Goal: Information Seeking & Learning: Check status

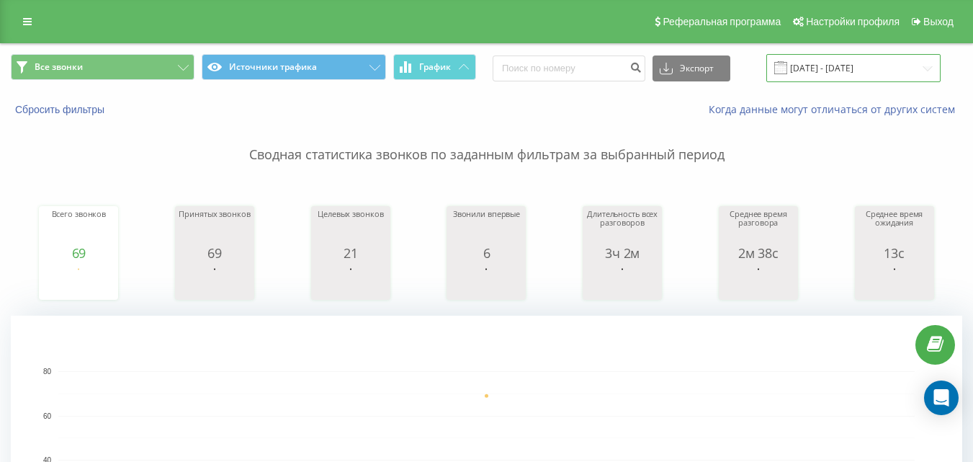
click at [886, 62] on input "[DATE] - [DATE]" at bounding box center [853, 68] width 174 height 28
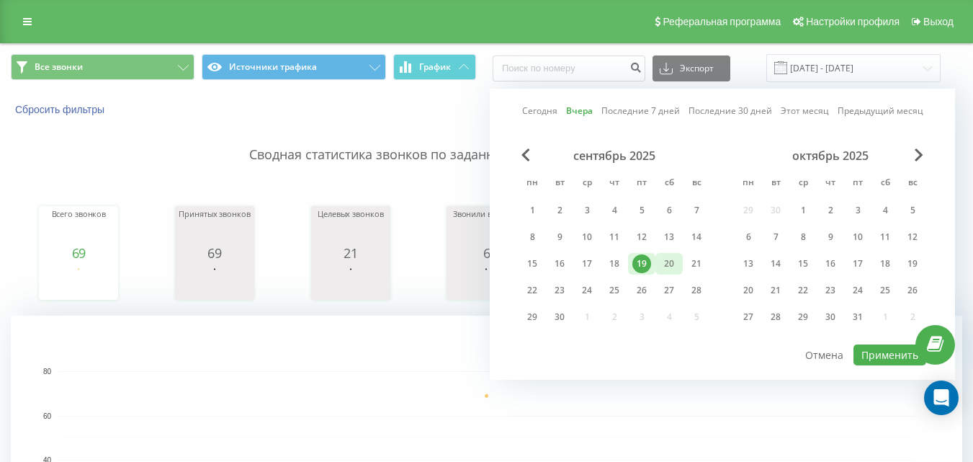
click at [671, 269] on div "20" at bounding box center [669, 263] width 19 height 19
click at [871, 359] on button "Применить" at bounding box center [889, 354] width 73 height 21
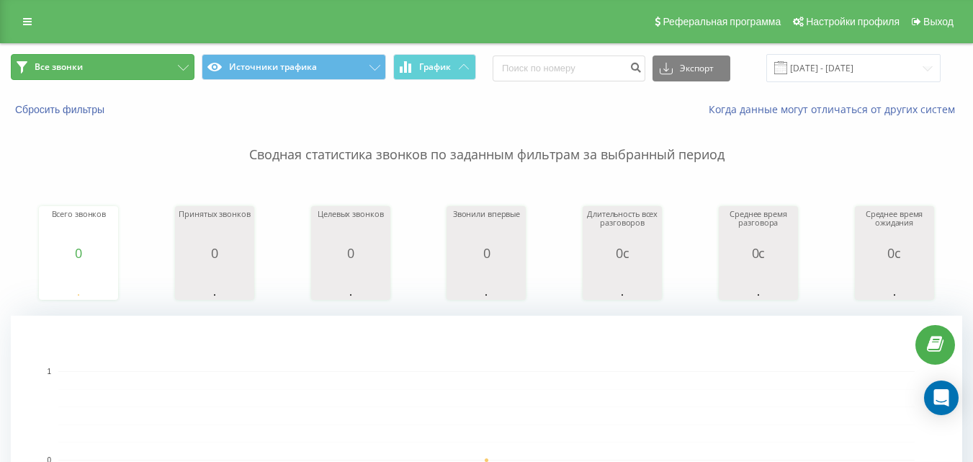
click at [122, 72] on button "Все звонки" at bounding box center [103, 67] width 184 height 26
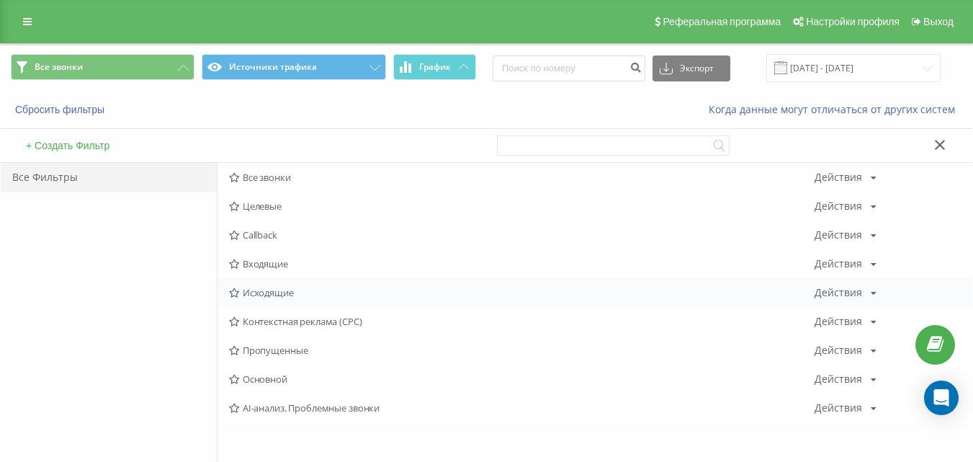
click at [282, 292] on span "Исходящие" at bounding box center [521, 292] width 585 height 10
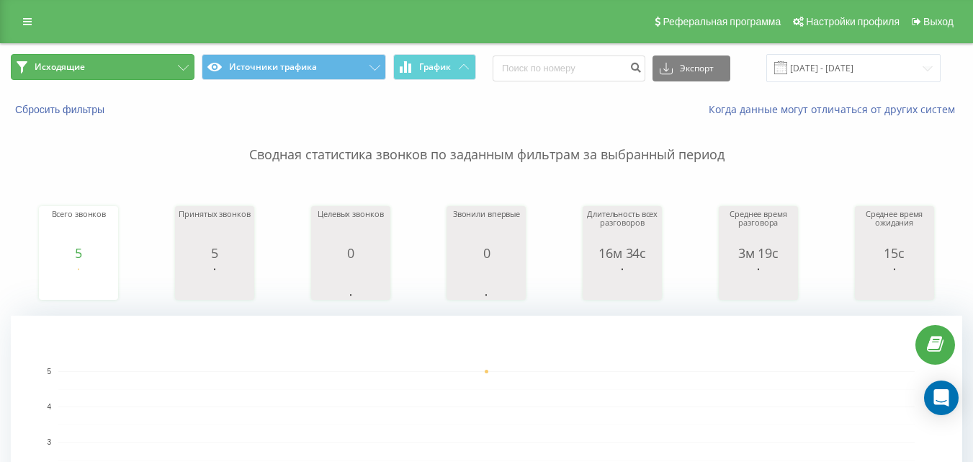
click at [112, 68] on button "Исходящие" at bounding box center [103, 67] width 184 height 26
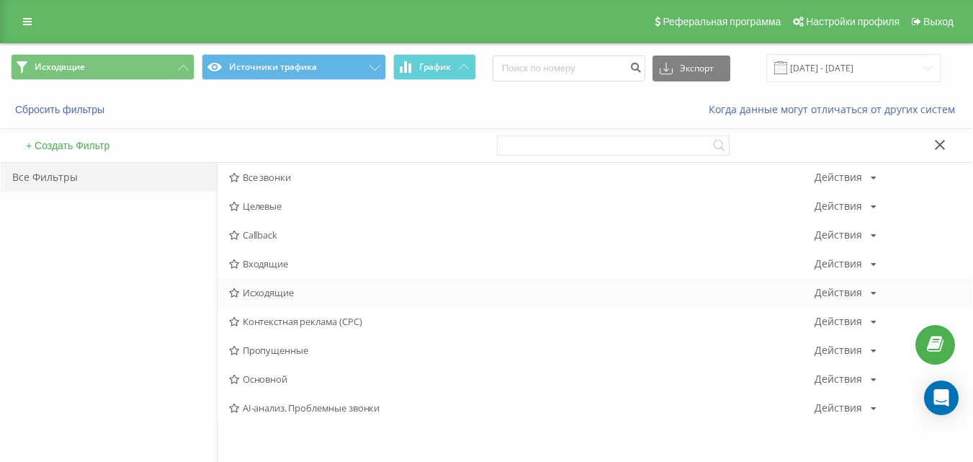
click at [273, 297] on span "Исходящие" at bounding box center [521, 292] width 585 height 10
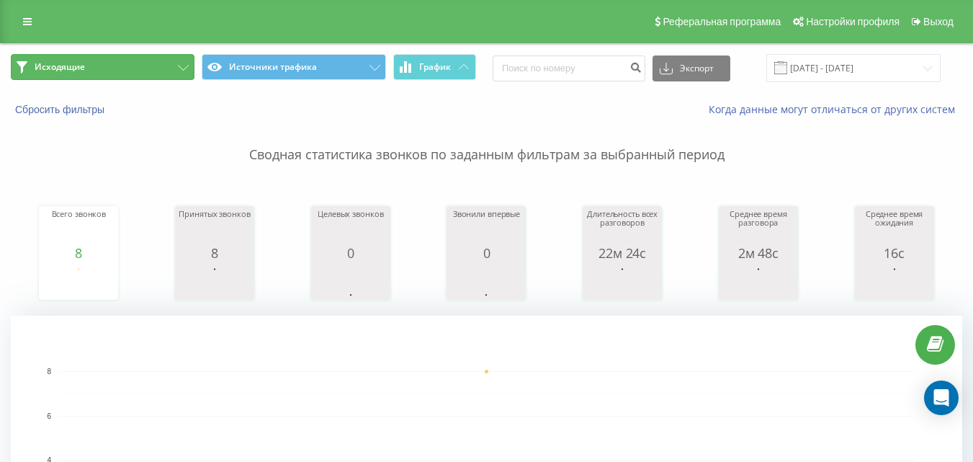
click at [135, 68] on button "Исходящие" at bounding box center [103, 67] width 184 height 26
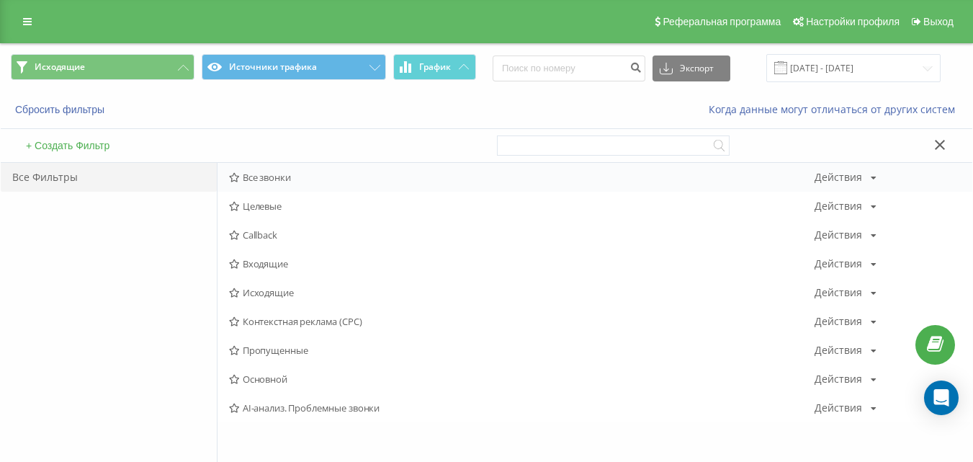
click at [265, 174] on span "Все звонки" at bounding box center [521, 177] width 585 height 10
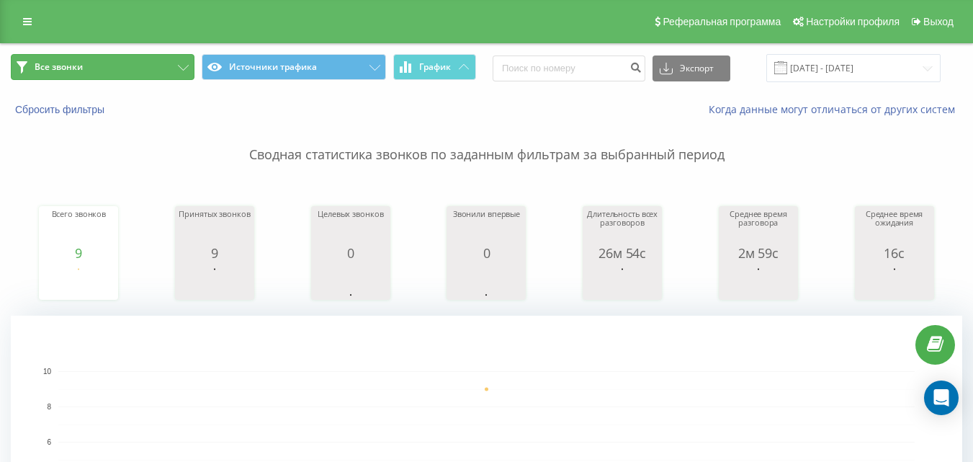
click at [130, 76] on button "Все звонки" at bounding box center [103, 67] width 184 height 26
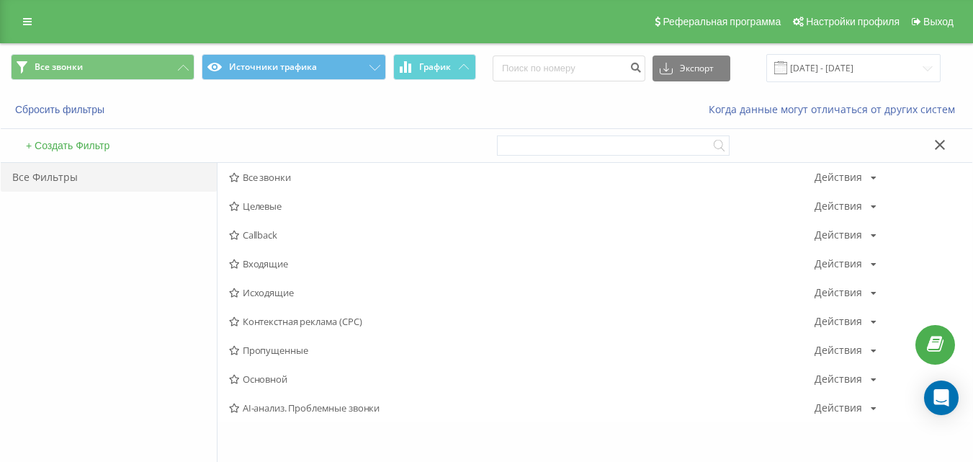
click at [261, 294] on span "Исходящие" at bounding box center [521, 292] width 585 height 10
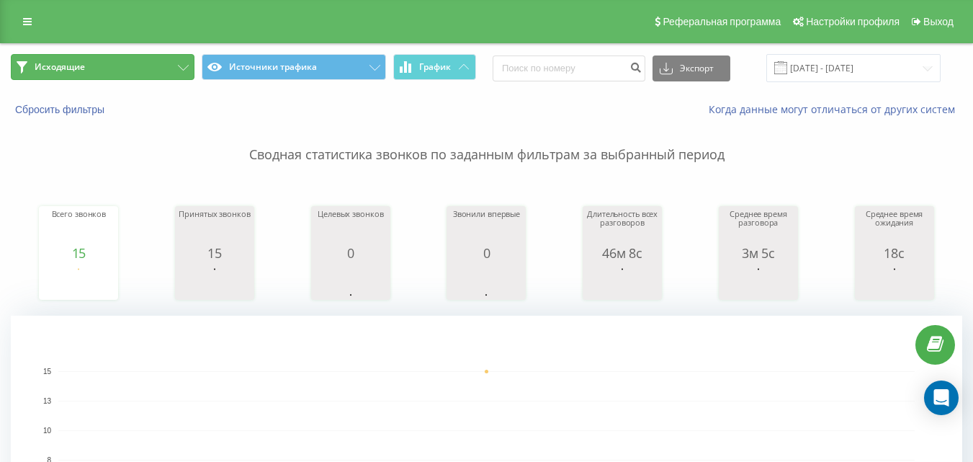
click at [172, 63] on button "Исходящие" at bounding box center [103, 67] width 184 height 26
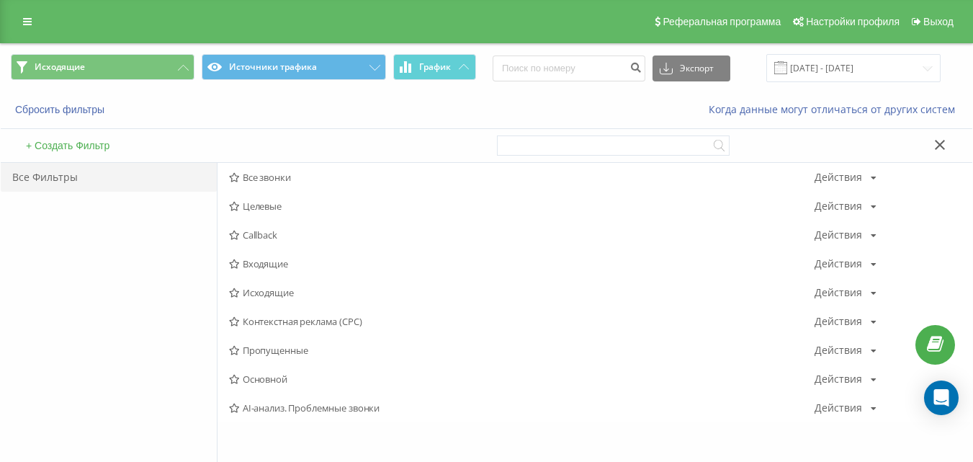
click at [286, 291] on span "Исходящие" at bounding box center [521, 292] width 585 height 10
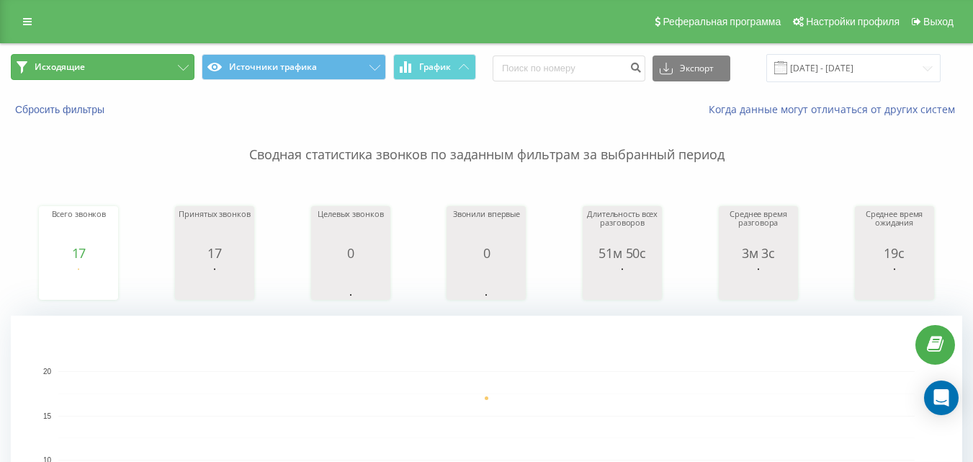
click at [167, 68] on button "Исходящие" at bounding box center [103, 67] width 184 height 26
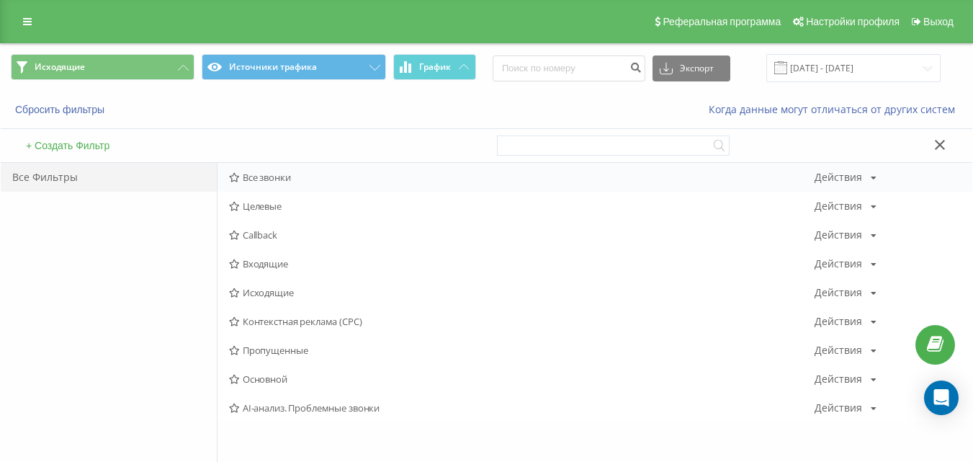
click at [273, 181] on span "Все звонки" at bounding box center [521, 177] width 585 height 10
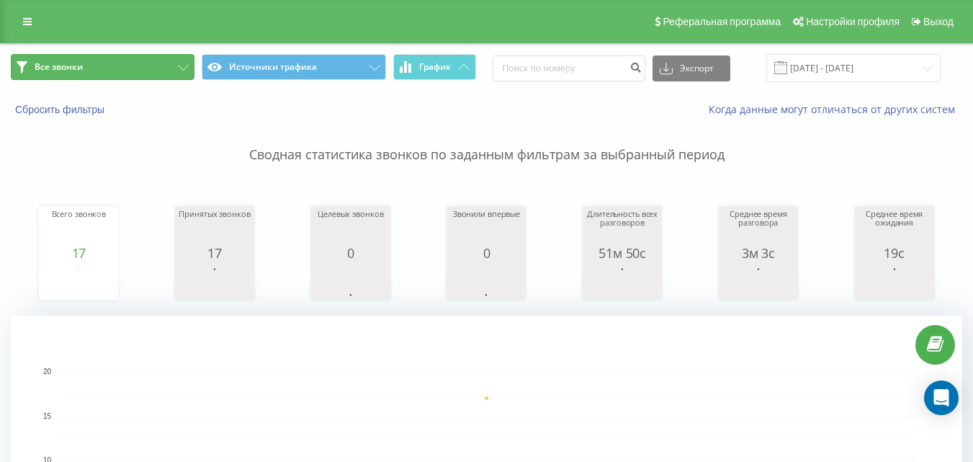
click at [180, 61] on button "Все звонки" at bounding box center [103, 67] width 184 height 26
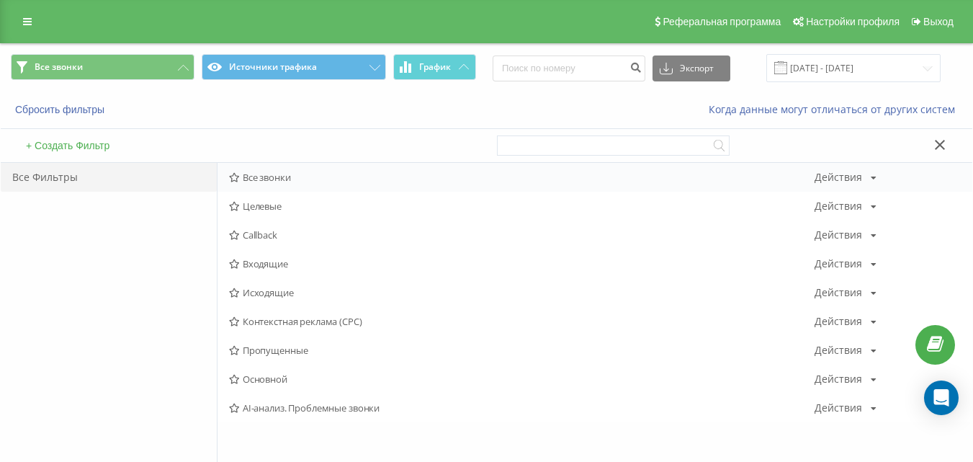
click at [263, 179] on span "Все звонки" at bounding box center [521, 177] width 585 height 10
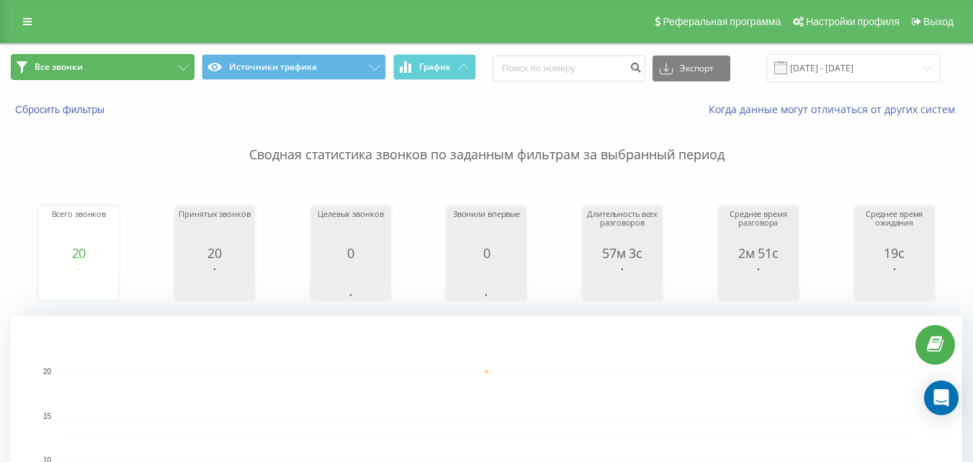
click at [163, 71] on button "Все звонки" at bounding box center [103, 67] width 184 height 26
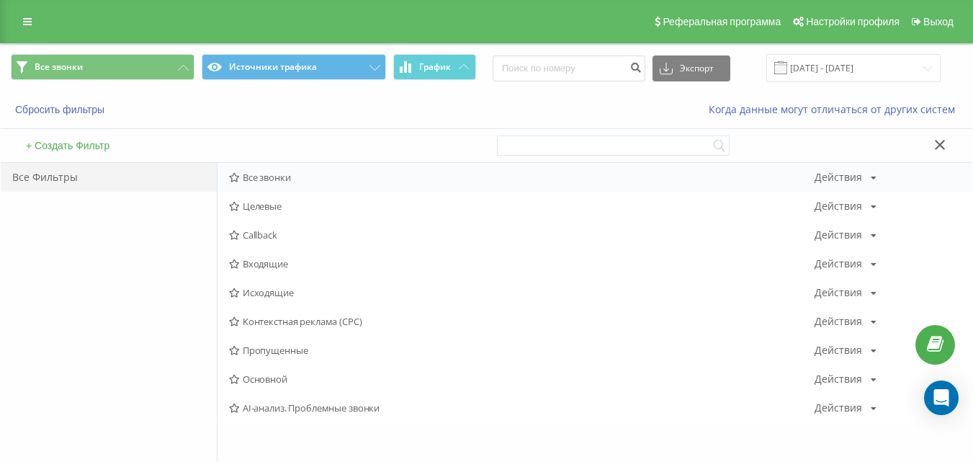
click at [304, 180] on span "Все звонки" at bounding box center [521, 177] width 585 height 10
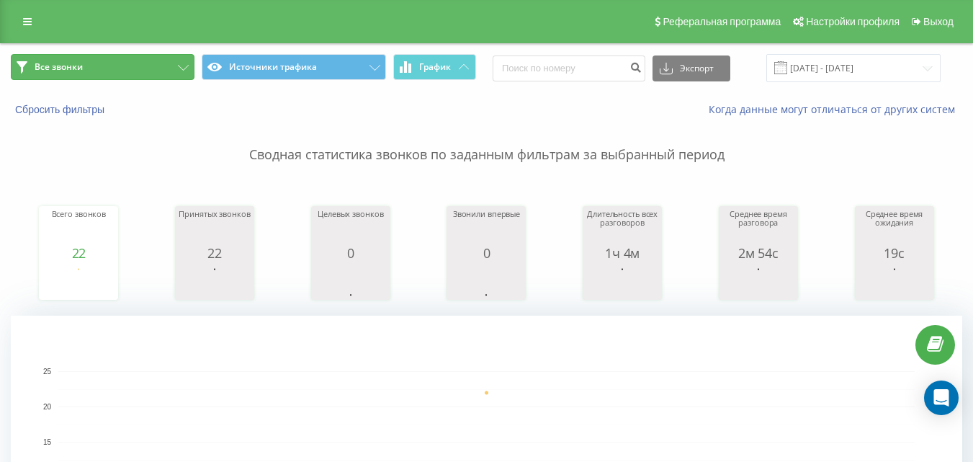
click at [179, 62] on button "Все звонки" at bounding box center [103, 67] width 184 height 26
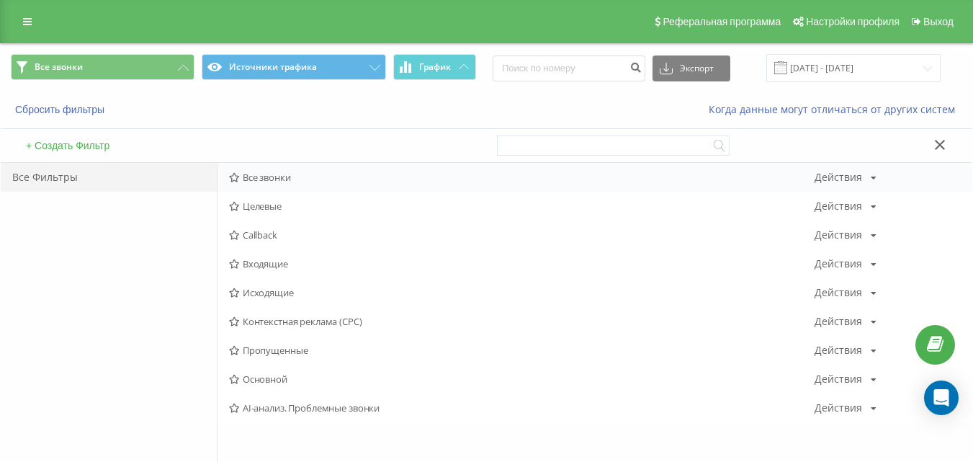
click at [279, 181] on span "Все звонки" at bounding box center [521, 177] width 585 height 10
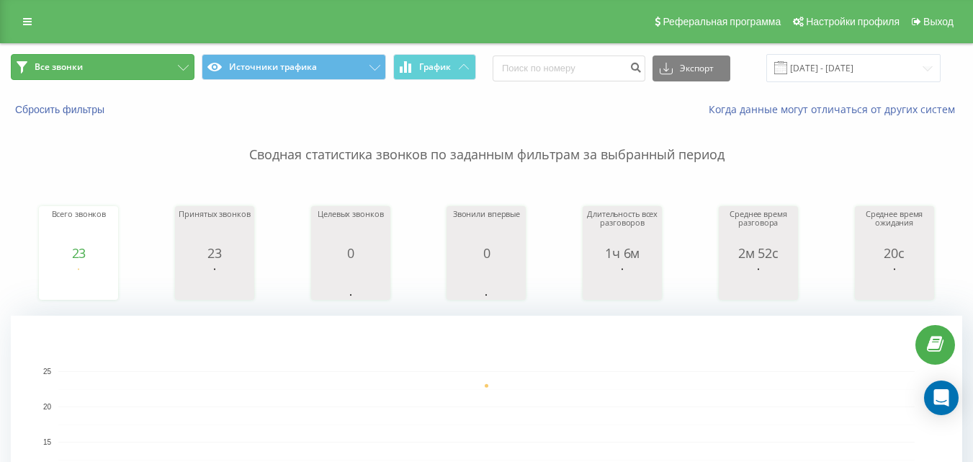
click at [155, 61] on button "Все звонки" at bounding box center [103, 67] width 184 height 26
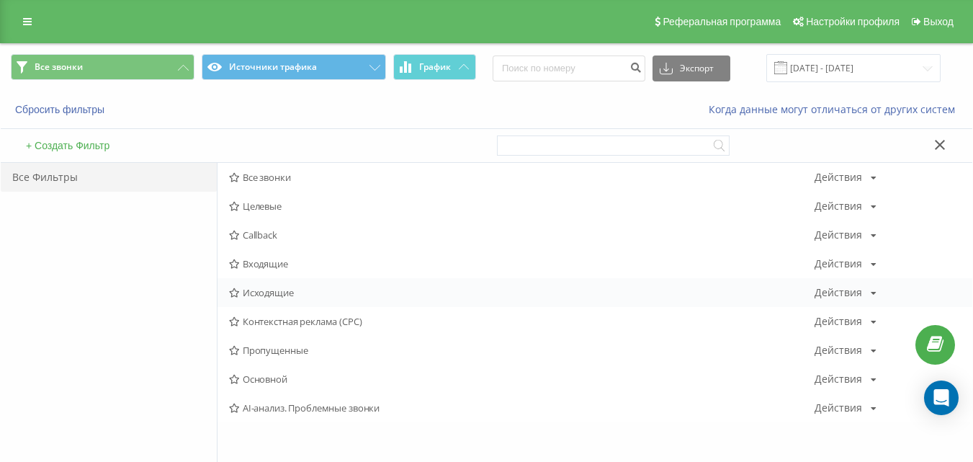
click at [308, 295] on span "Исходящие" at bounding box center [521, 292] width 585 height 10
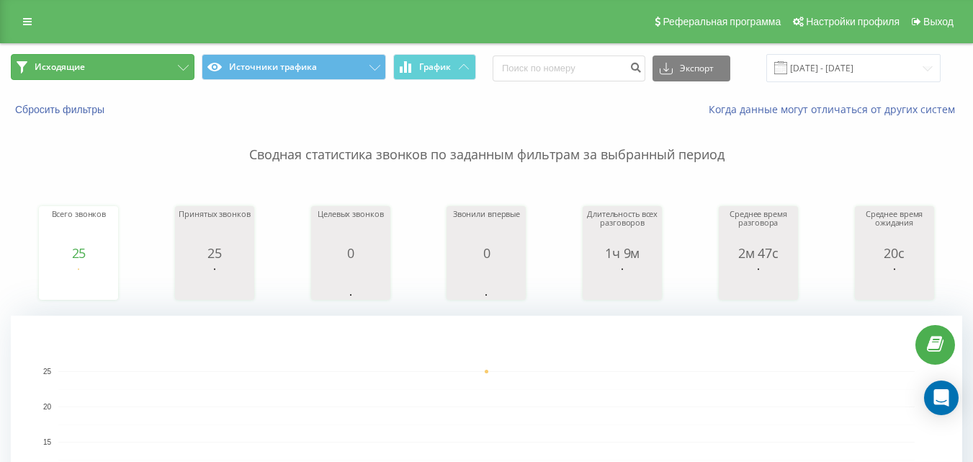
click at [151, 71] on button "Исходящие" at bounding box center [103, 67] width 184 height 26
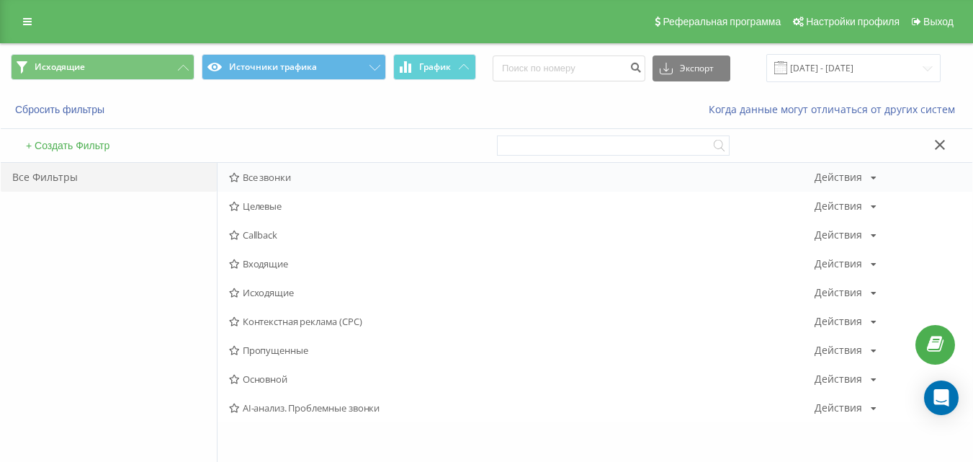
click at [279, 172] on span "Все звонки" at bounding box center [521, 177] width 585 height 10
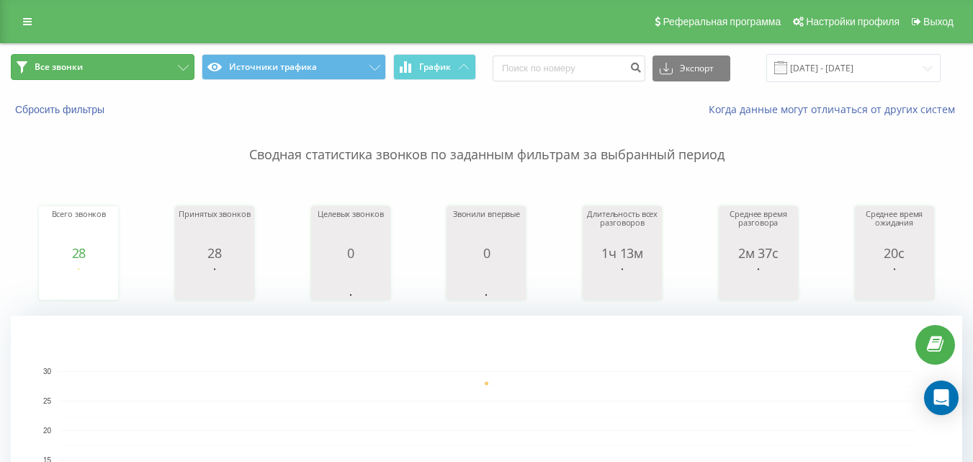
click at [129, 65] on button "Все звонки" at bounding box center [103, 67] width 184 height 26
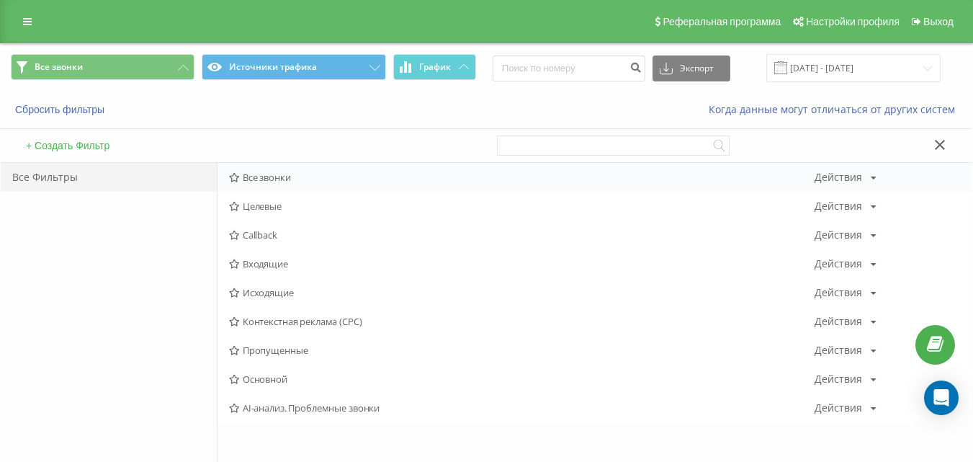
click at [261, 178] on span "Все звонки" at bounding box center [521, 177] width 585 height 10
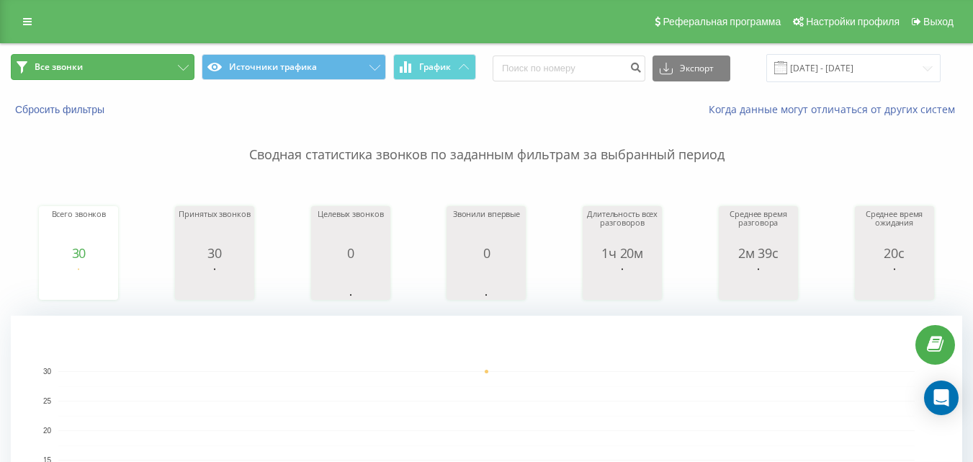
click at [105, 63] on button "Все звонки" at bounding box center [103, 67] width 184 height 26
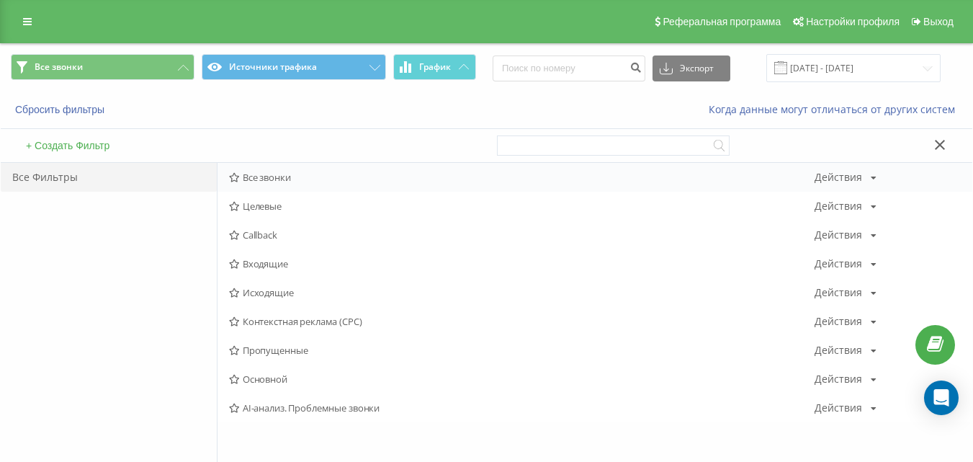
click at [303, 181] on span "Все звонки" at bounding box center [521, 177] width 585 height 10
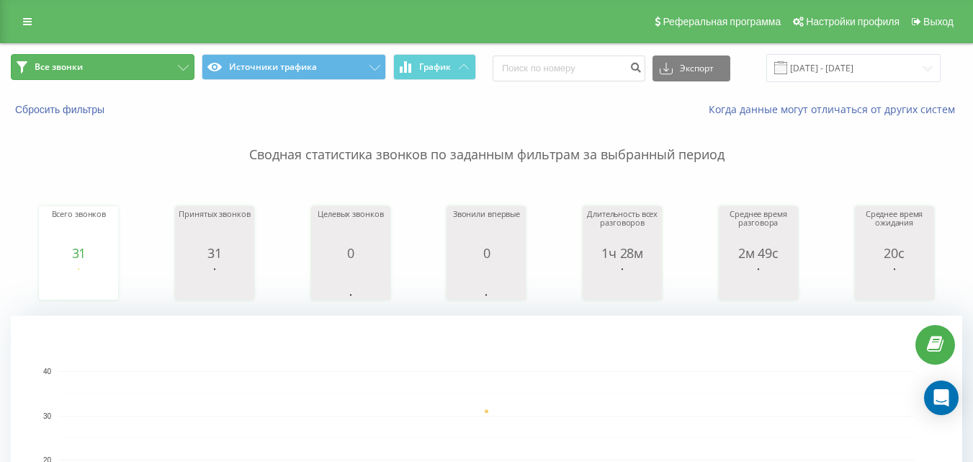
click at [179, 56] on button "Все звонки" at bounding box center [103, 67] width 184 height 26
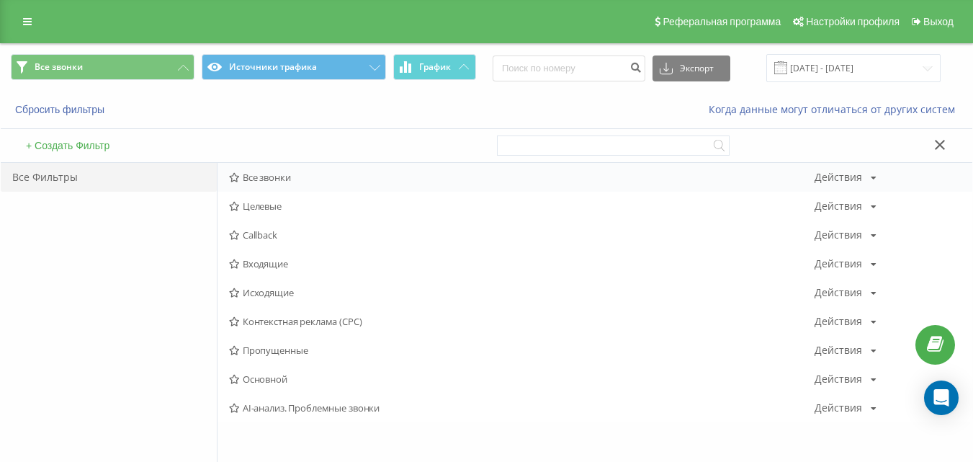
click at [281, 178] on span "Все звонки" at bounding box center [521, 177] width 585 height 10
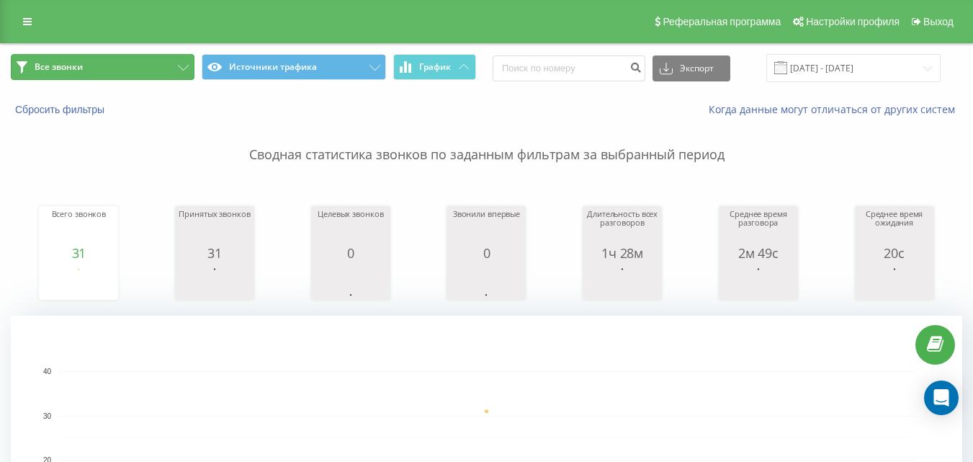
click at [125, 75] on button "Все звонки" at bounding box center [103, 67] width 184 height 26
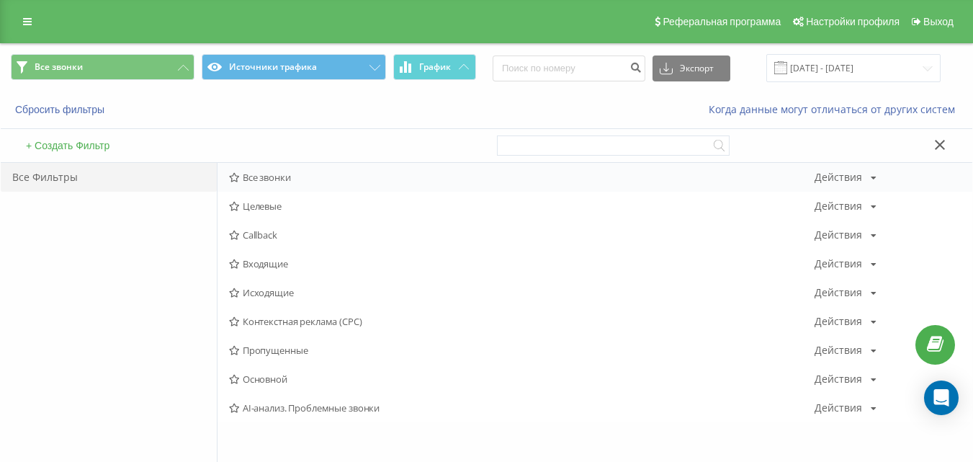
click at [249, 182] on span "Все звонки" at bounding box center [521, 177] width 585 height 10
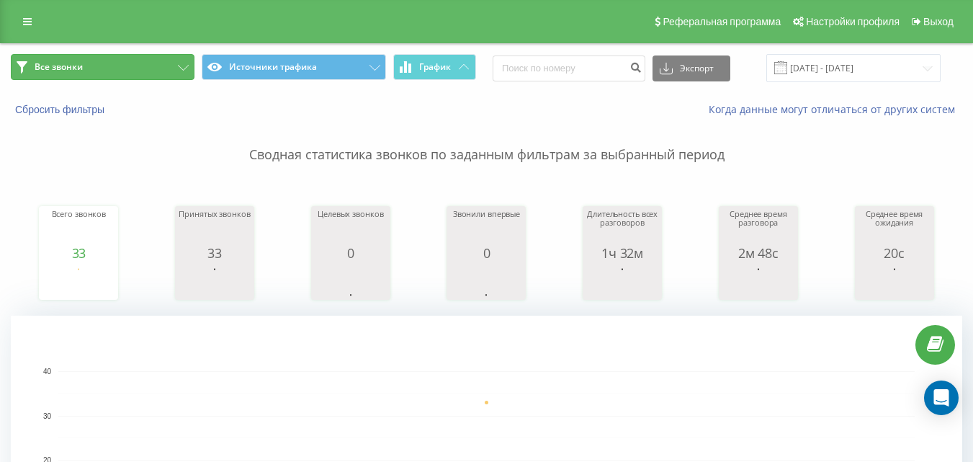
click at [157, 55] on button "Все звонки" at bounding box center [103, 67] width 184 height 26
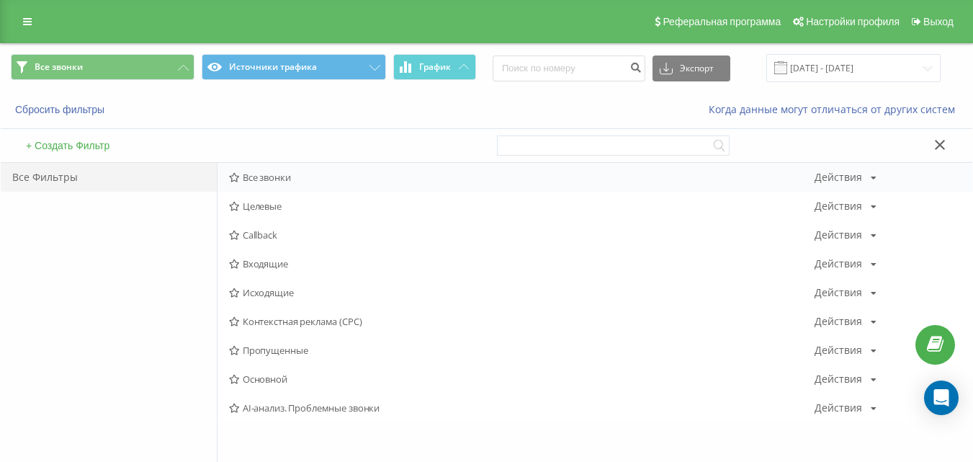
click at [276, 179] on span "Все звонки" at bounding box center [521, 177] width 585 height 10
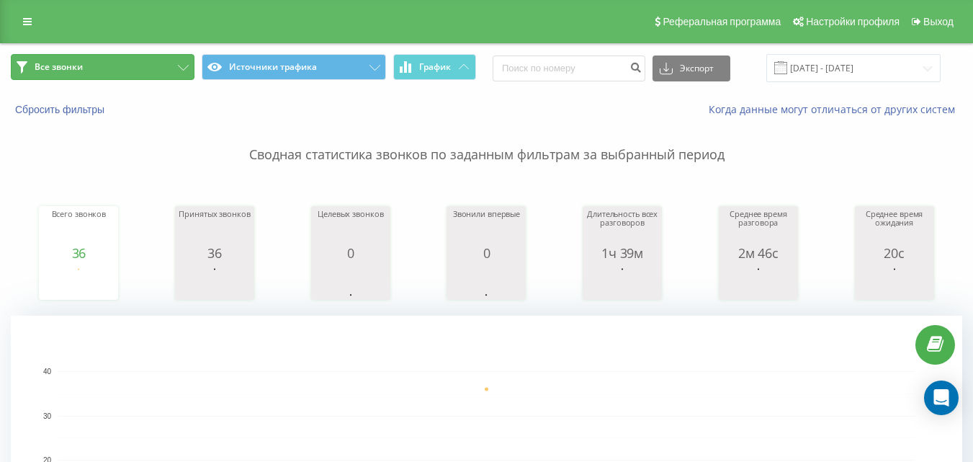
click at [130, 67] on button "Все звонки" at bounding box center [103, 67] width 184 height 26
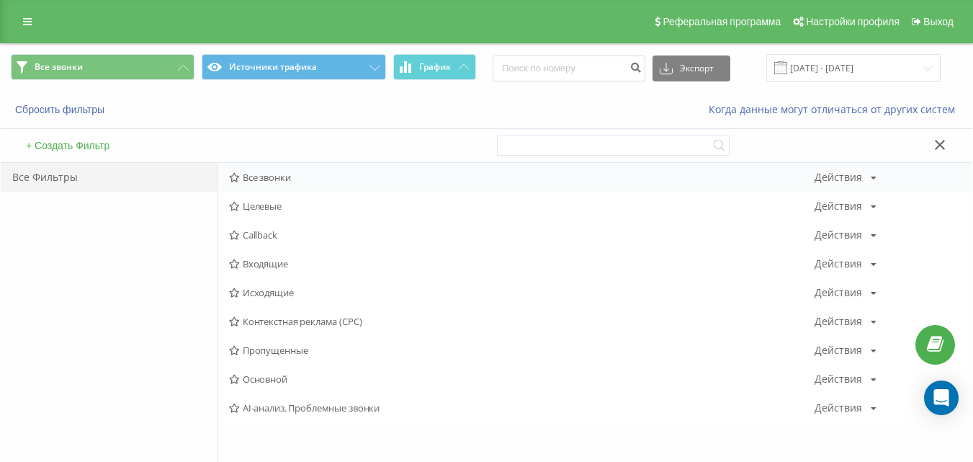
click at [262, 177] on span "Все звонки" at bounding box center [521, 177] width 585 height 10
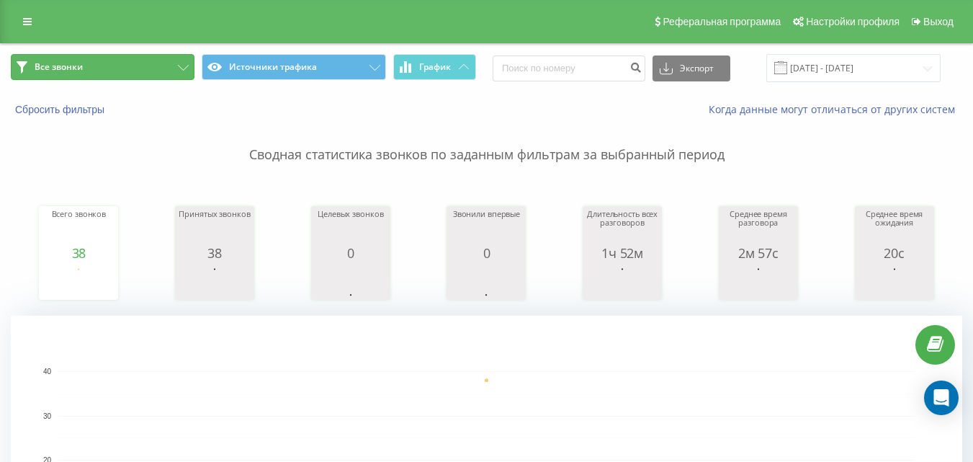
click at [145, 78] on button "Все звонки" at bounding box center [103, 67] width 184 height 26
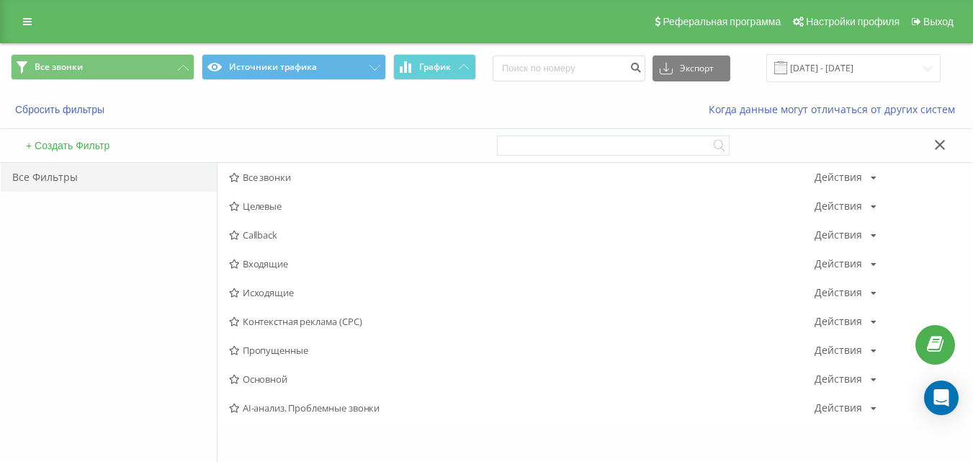
click at [281, 172] on span "Все звонки" at bounding box center [521, 177] width 585 height 10
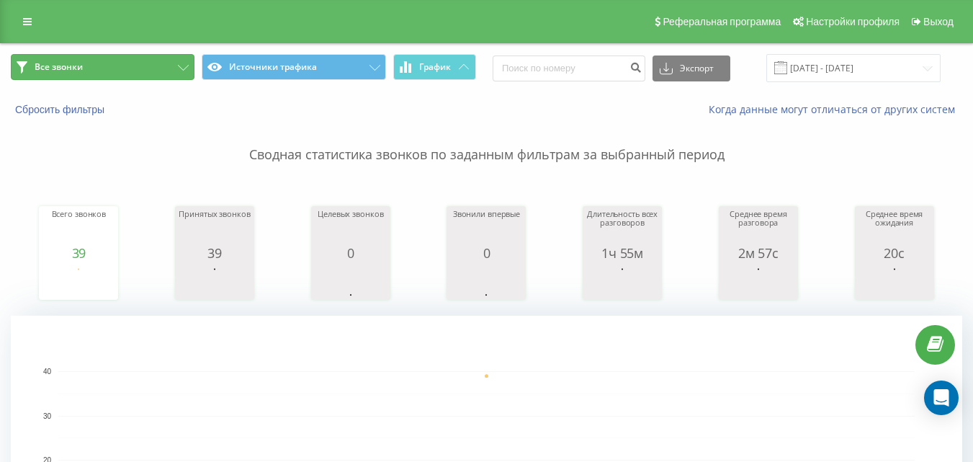
click at [172, 60] on button "Все звонки" at bounding box center [103, 67] width 184 height 26
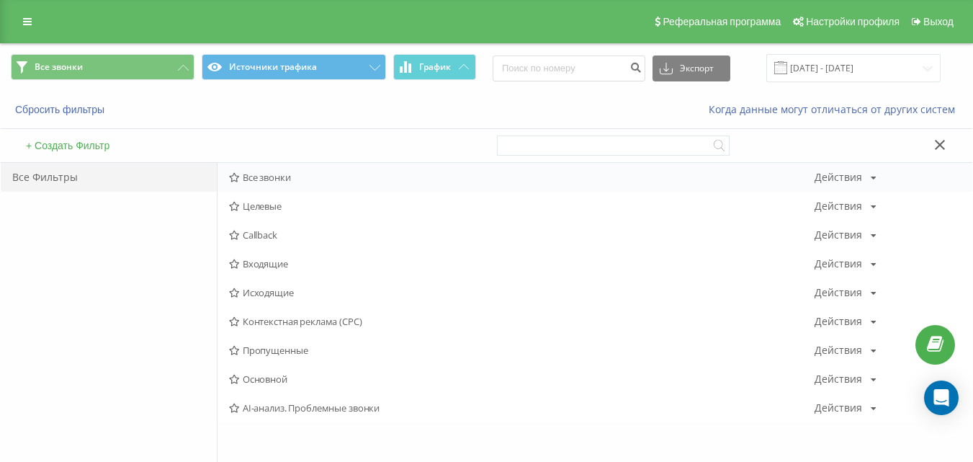
click at [274, 179] on span "Все звонки" at bounding box center [521, 177] width 585 height 10
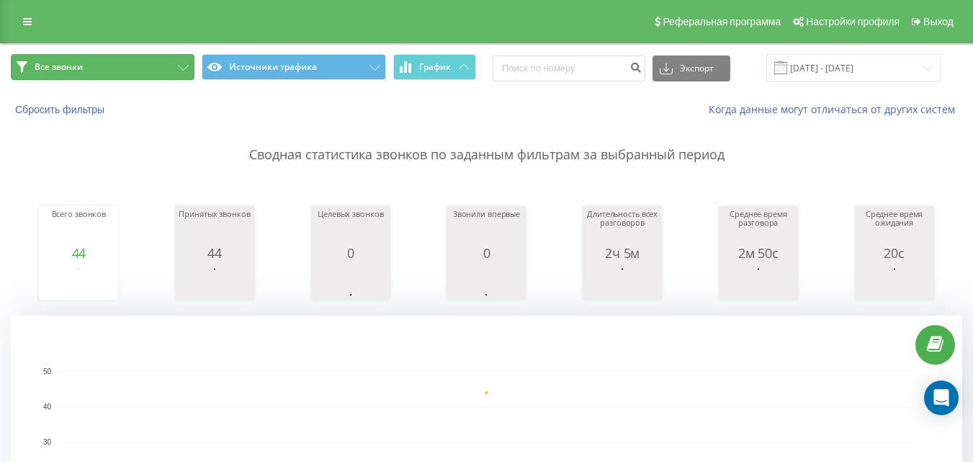
click at [145, 68] on button "Все звонки" at bounding box center [103, 67] width 184 height 26
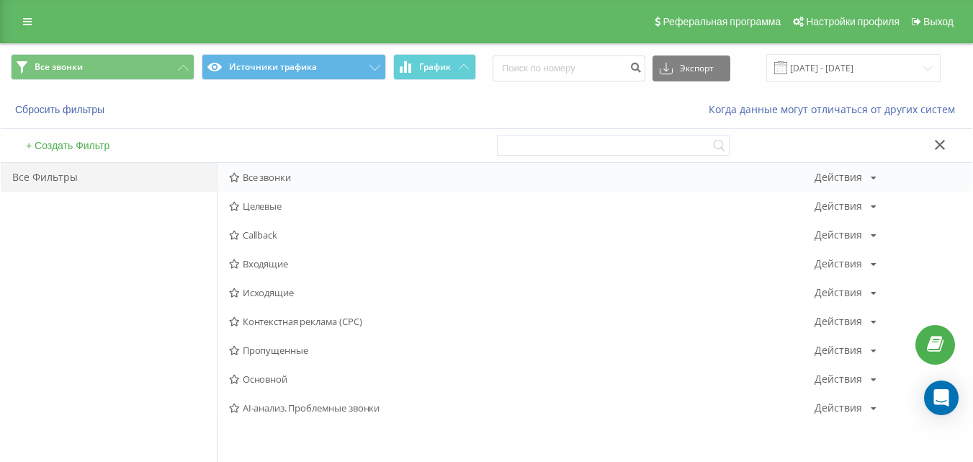
click at [264, 176] on span "Все звонки" at bounding box center [521, 177] width 585 height 10
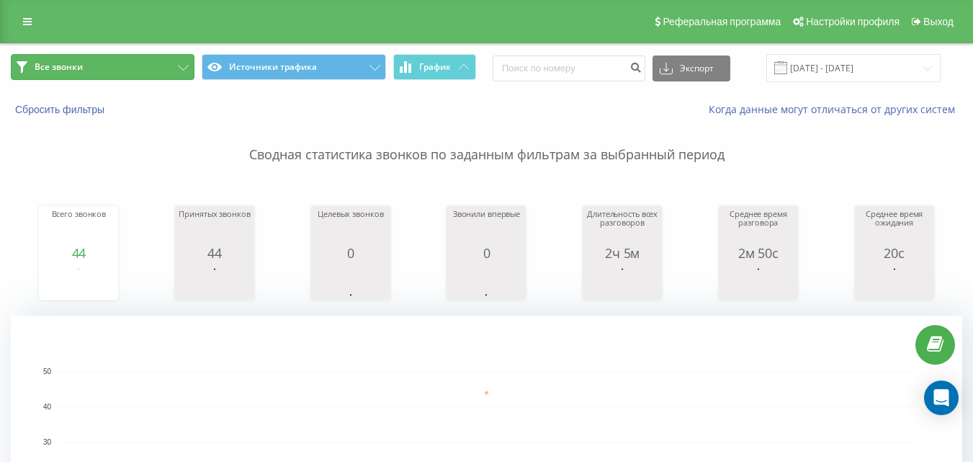
click at [164, 66] on button "Все звонки" at bounding box center [103, 67] width 184 height 26
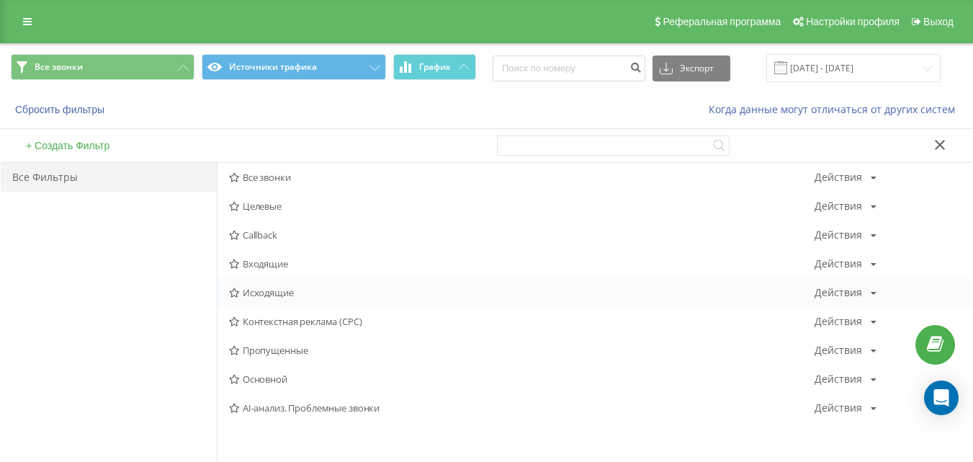
click at [292, 292] on span "Исходящие" at bounding box center [521, 292] width 585 height 10
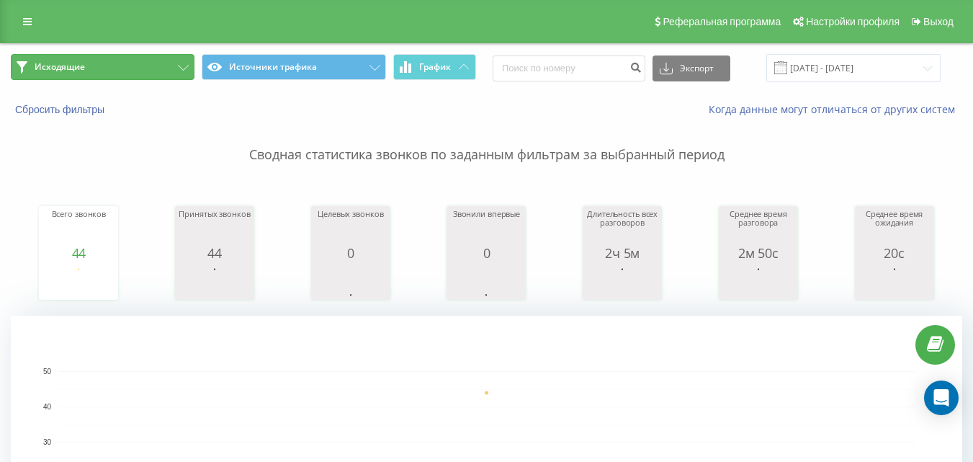
click at [130, 68] on button "Исходящие" at bounding box center [103, 67] width 184 height 26
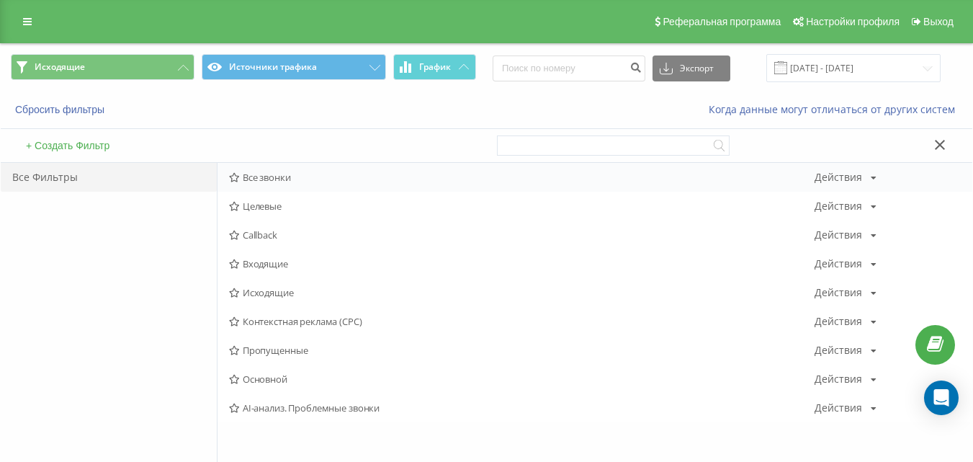
click at [270, 180] on span "Все звонки" at bounding box center [521, 177] width 585 height 10
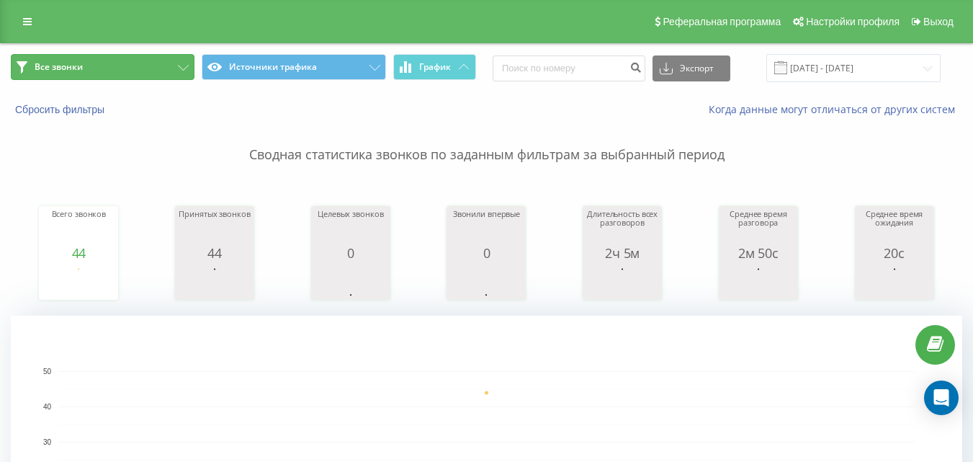
click at [108, 76] on button "Все звонки" at bounding box center [103, 67] width 184 height 26
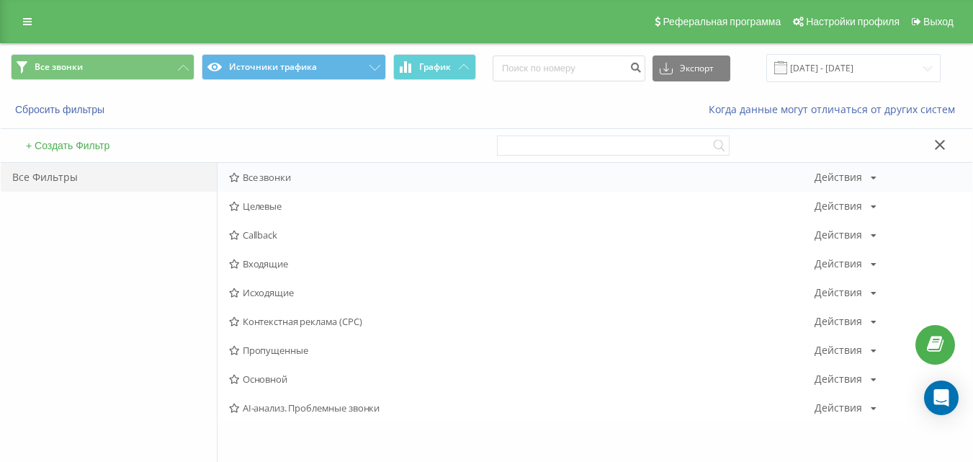
click at [239, 176] on icon at bounding box center [234, 177] width 11 height 9
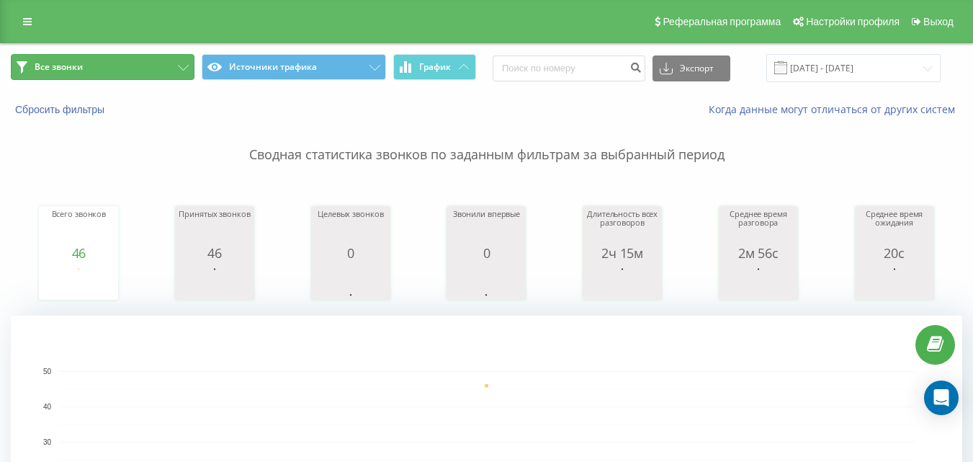
click at [138, 77] on button "Все звонки" at bounding box center [103, 67] width 184 height 26
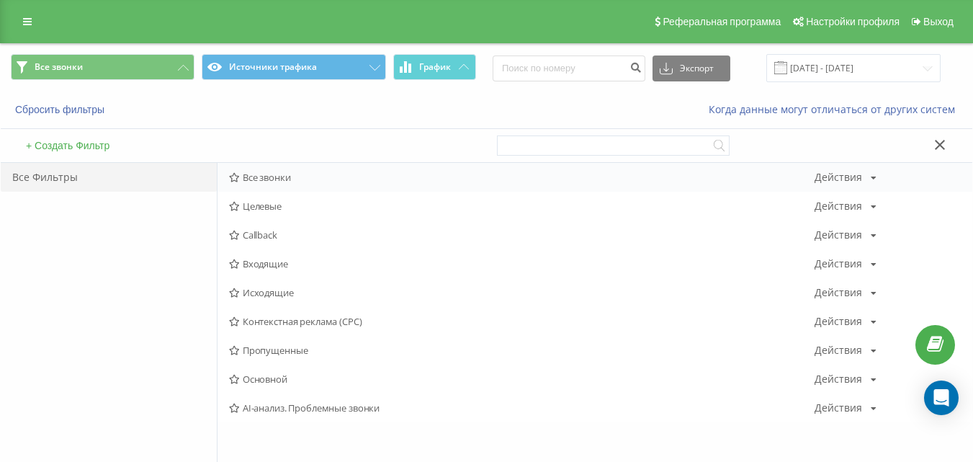
click at [300, 184] on div "Все звонки Действия Редактировать Копировать Удалить По умолчанию Поделиться" at bounding box center [594, 177] width 755 height 29
click at [296, 181] on span "Все звонки" at bounding box center [521, 177] width 585 height 10
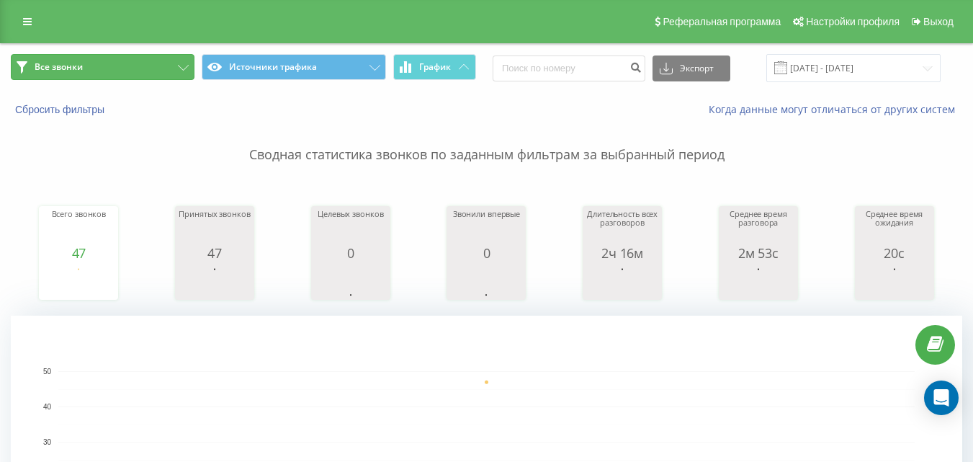
click at [118, 68] on button "Все звонки" at bounding box center [103, 67] width 184 height 26
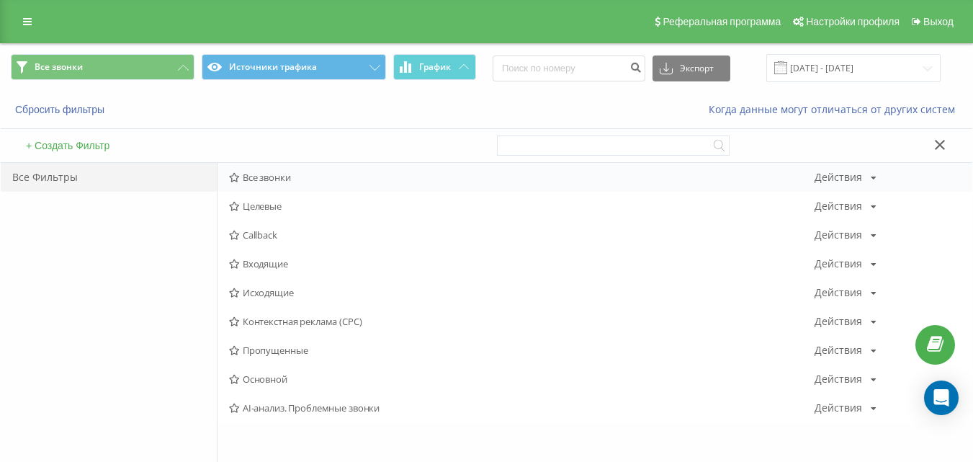
click at [264, 179] on span "Все звонки" at bounding box center [521, 177] width 585 height 10
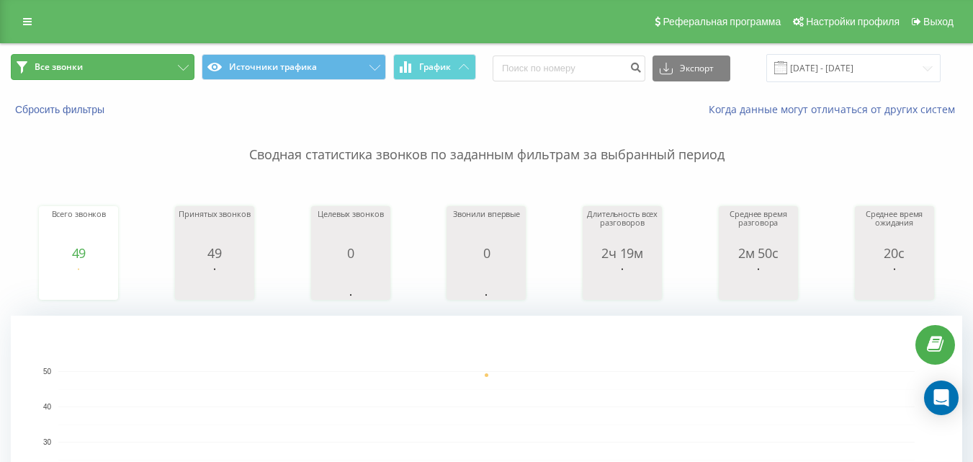
click at [66, 70] on span "Все звонки" at bounding box center [59, 67] width 48 height 12
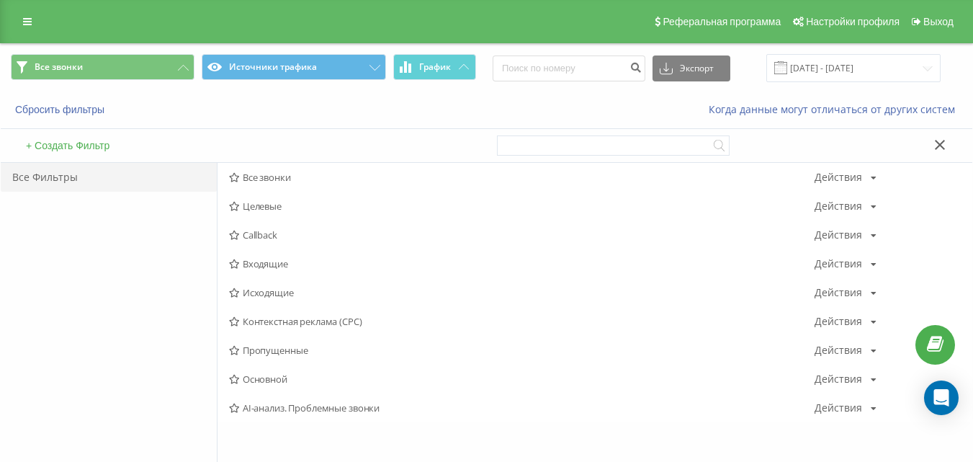
click at [284, 174] on span "Все звонки" at bounding box center [521, 177] width 585 height 10
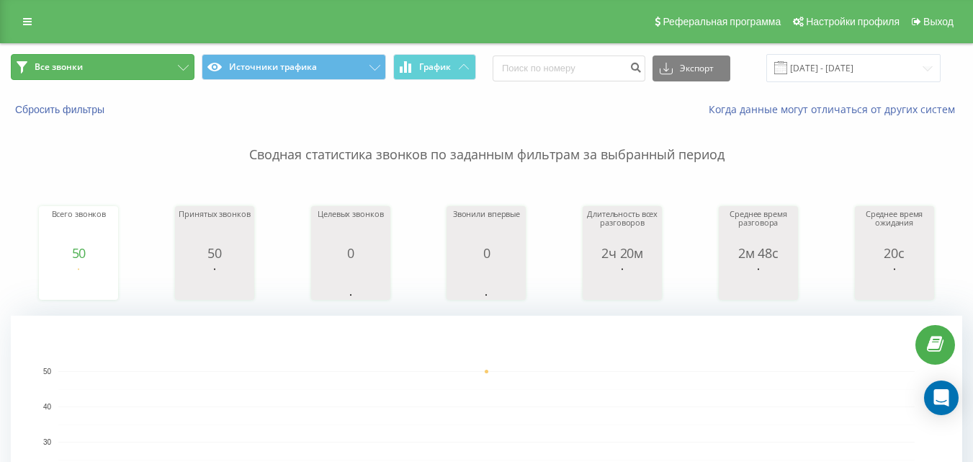
click at [117, 71] on button "Все звонки" at bounding box center [103, 67] width 184 height 26
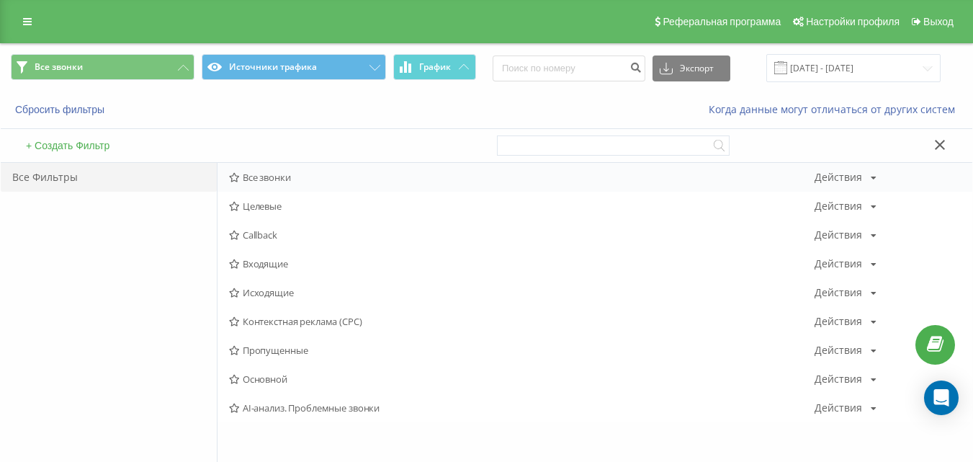
click at [279, 179] on span "Все звонки" at bounding box center [521, 177] width 585 height 10
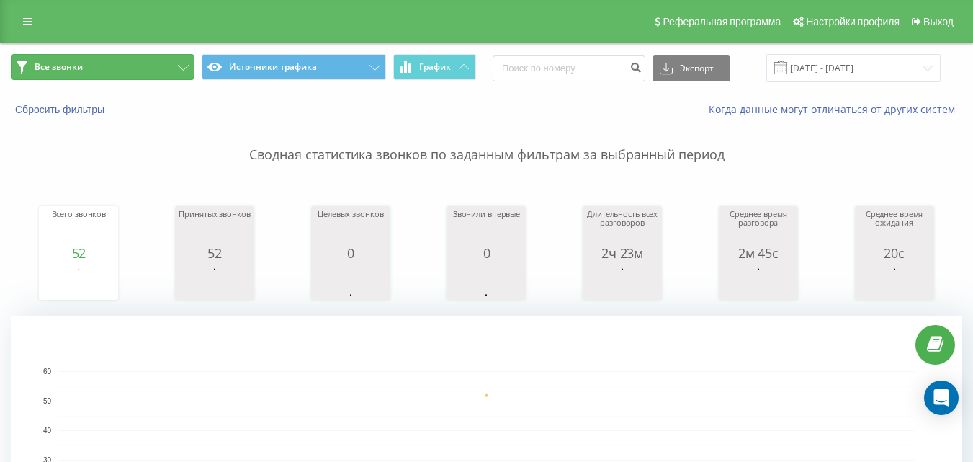
click at [151, 64] on button "Все звонки" at bounding box center [103, 67] width 184 height 26
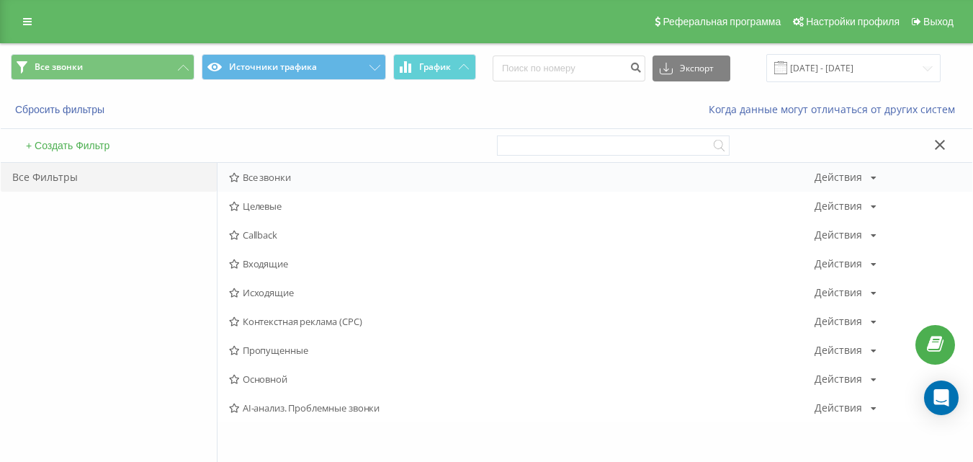
click at [277, 174] on span "Все звонки" at bounding box center [521, 177] width 585 height 10
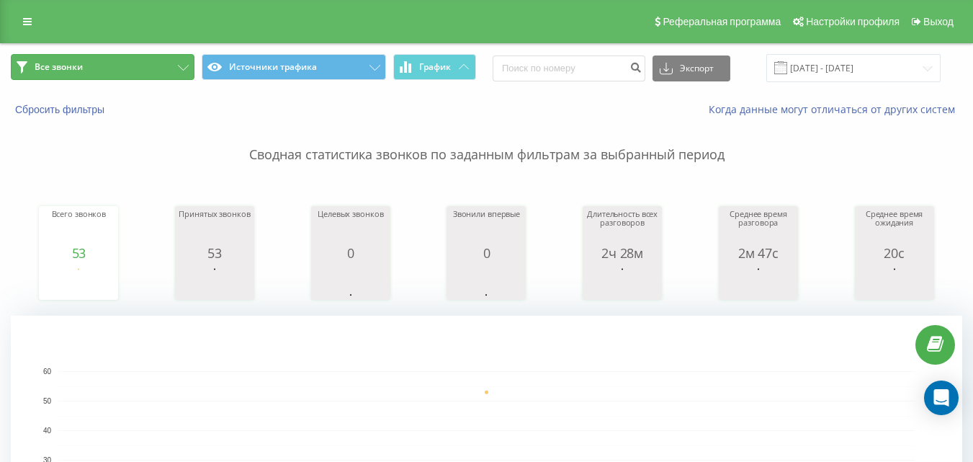
click at [131, 71] on button "Все звонки" at bounding box center [103, 67] width 184 height 26
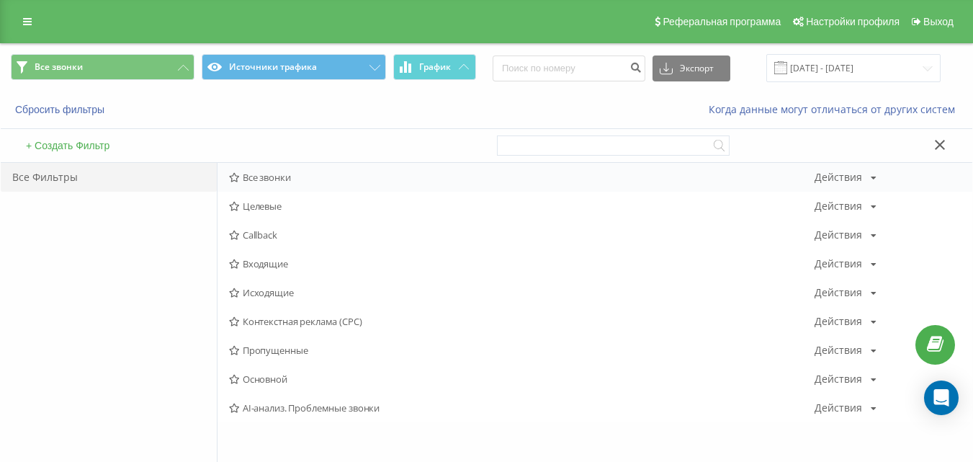
click at [262, 179] on span "Все звонки" at bounding box center [521, 177] width 585 height 10
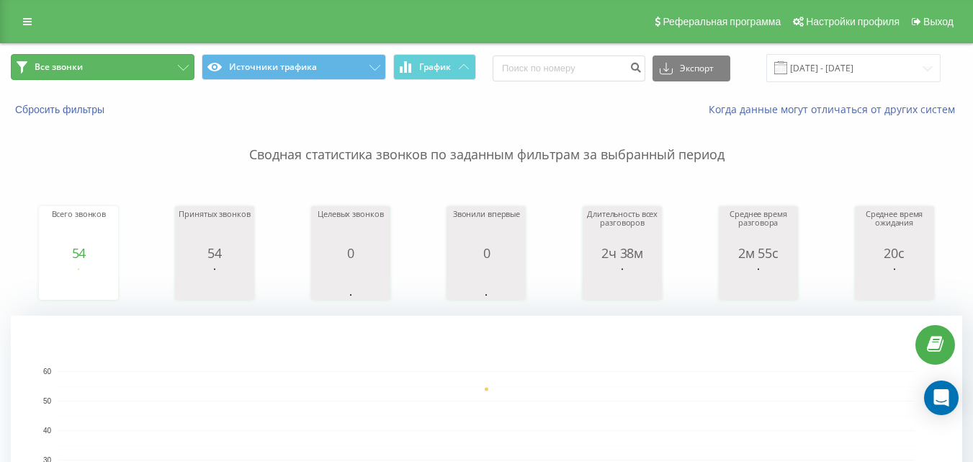
click at [177, 76] on button "Все звонки" at bounding box center [103, 67] width 184 height 26
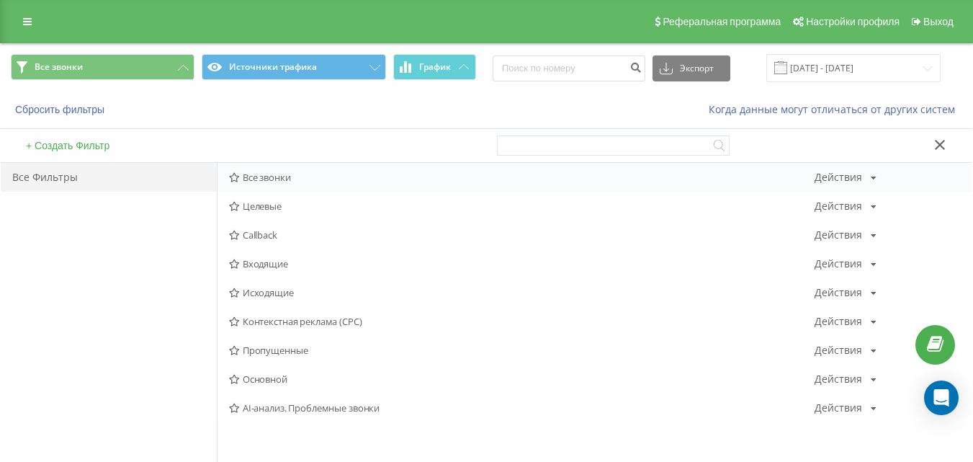
click at [298, 176] on span "Все звонки" at bounding box center [521, 177] width 585 height 10
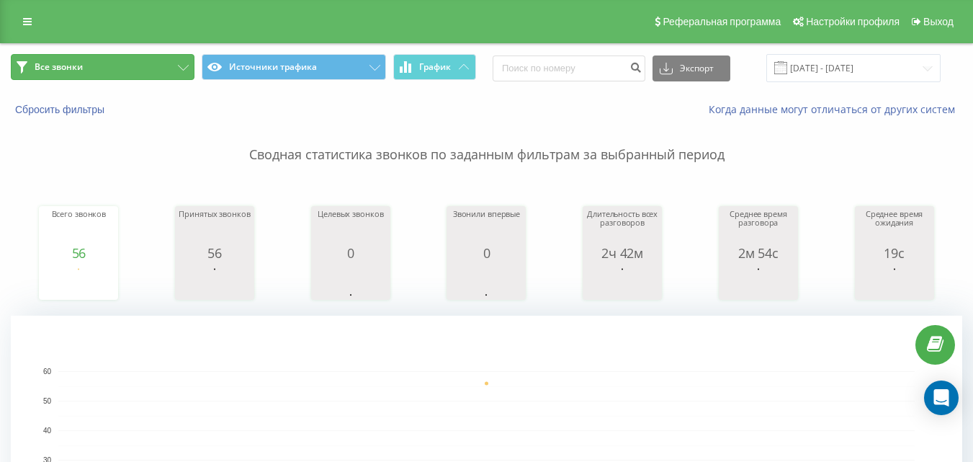
click at [135, 67] on button "Все звонки" at bounding box center [103, 67] width 184 height 26
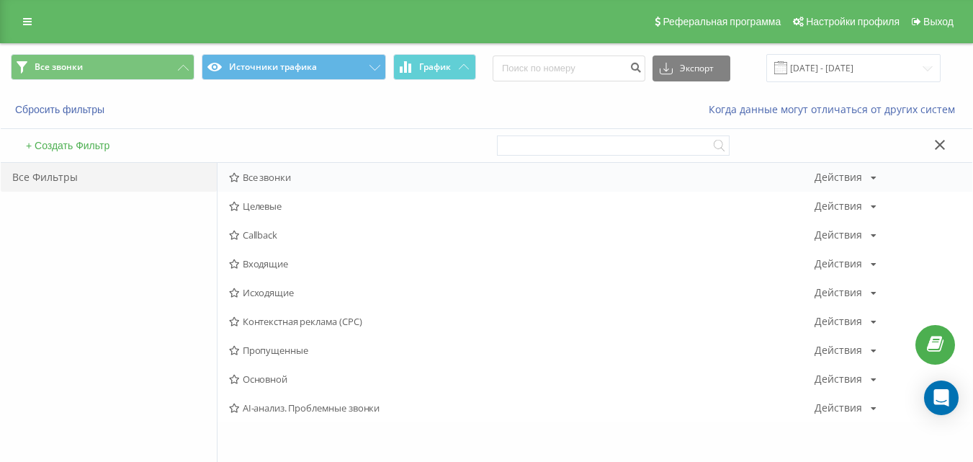
click at [281, 175] on span "Все звонки" at bounding box center [521, 177] width 585 height 10
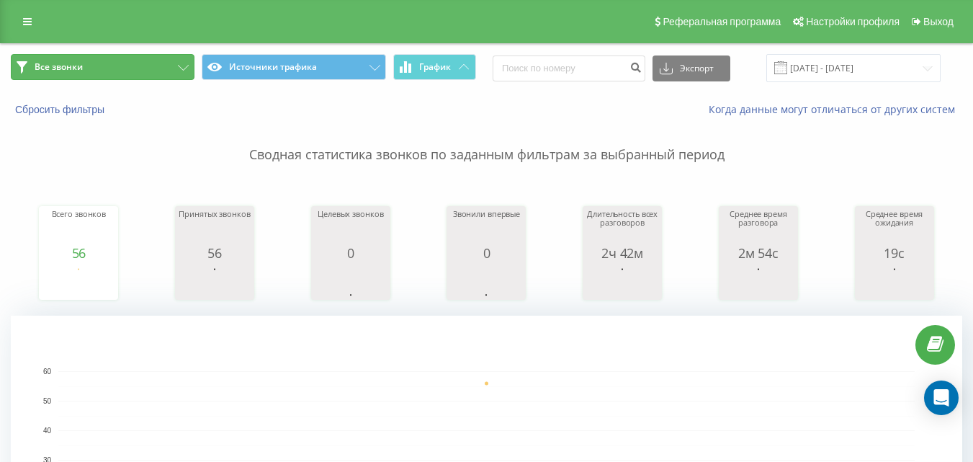
click at [93, 68] on button "Все звонки" at bounding box center [103, 67] width 184 height 26
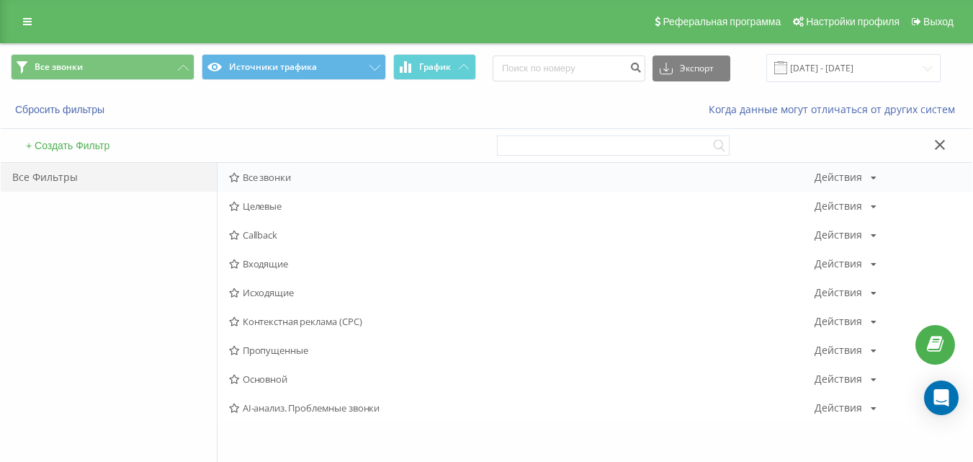
click at [274, 185] on div "Все звонки Действия Редактировать Копировать Удалить По умолчанию Поделиться" at bounding box center [594, 177] width 755 height 29
click at [306, 179] on span "Все звонки" at bounding box center [521, 177] width 585 height 10
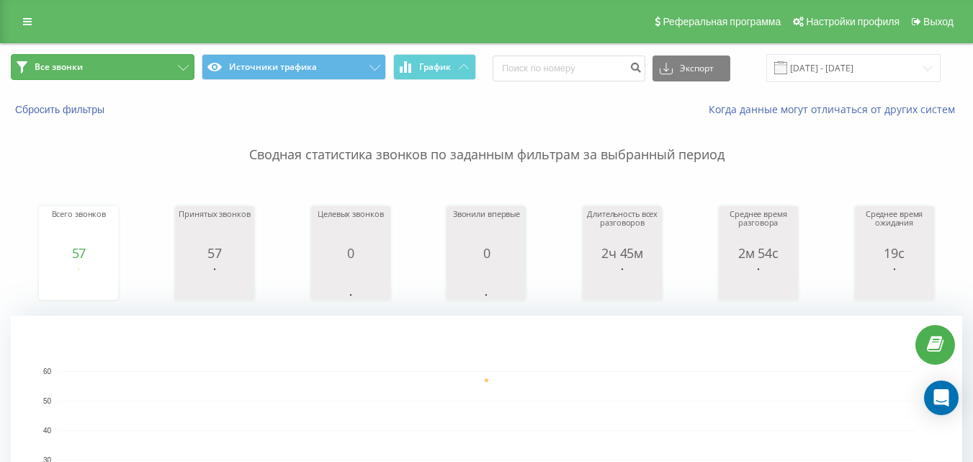
click at [141, 67] on button "Все звонки" at bounding box center [103, 67] width 184 height 26
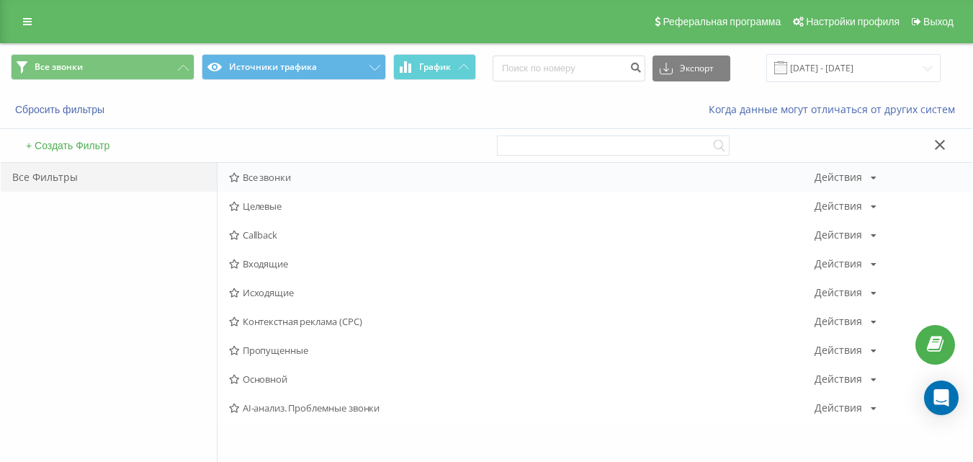
click at [290, 181] on span "Все звонки" at bounding box center [521, 177] width 585 height 10
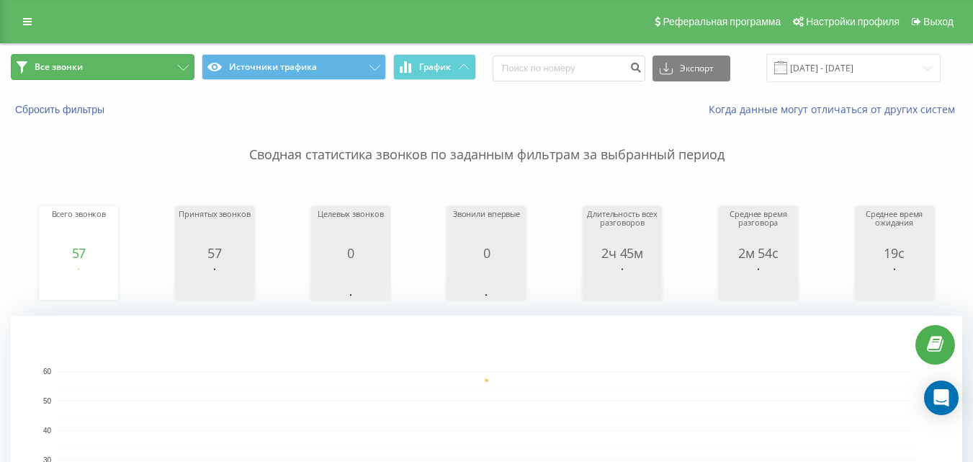
click at [128, 77] on button "Все звонки" at bounding box center [103, 67] width 184 height 26
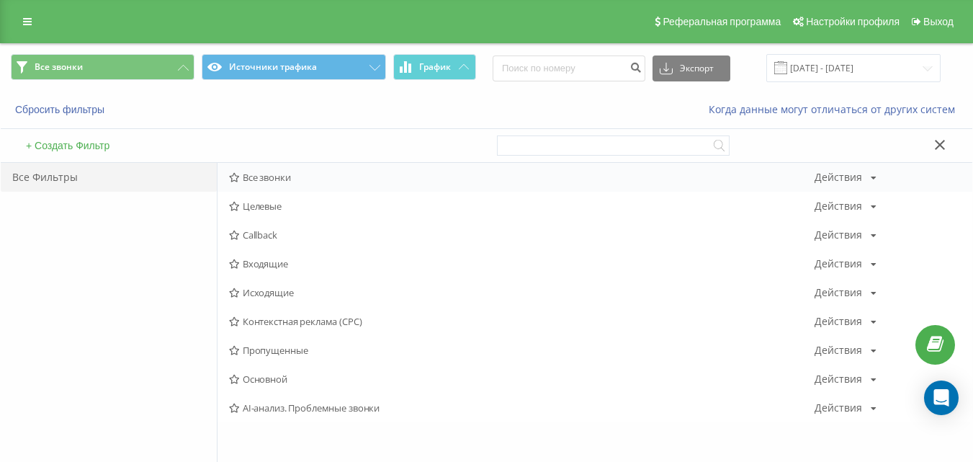
click at [288, 170] on div "Все звонки Действия Редактировать Копировать Удалить По умолчанию Поделиться" at bounding box center [594, 177] width 755 height 29
click at [305, 176] on span "Все звонки" at bounding box center [521, 177] width 585 height 10
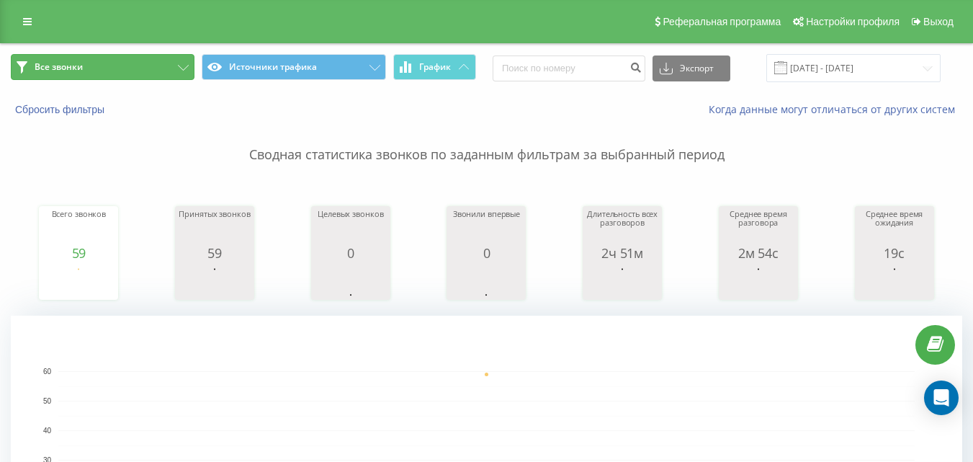
click at [149, 64] on button "Все звонки" at bounding box center [103, 67] width 184 height 26
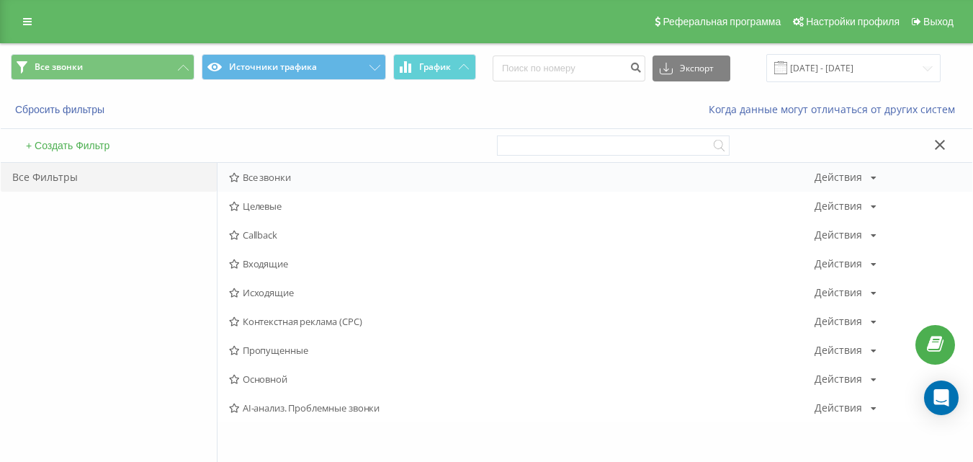
click at [261, 181] on span "Все звонки" at bounding box center [521, 177] width 585 height 10
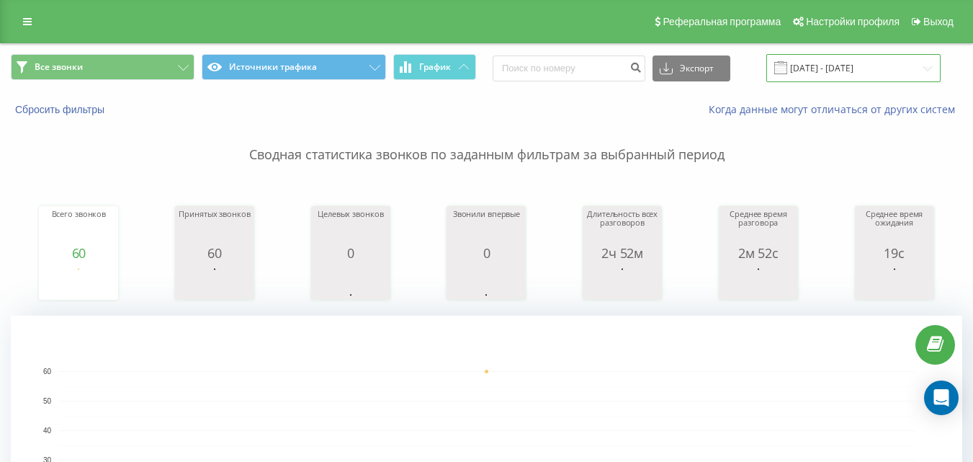
click at [925, 76] on input "[DATE] - [DATE]" at bounding box center [853, 68] width 174 height 28
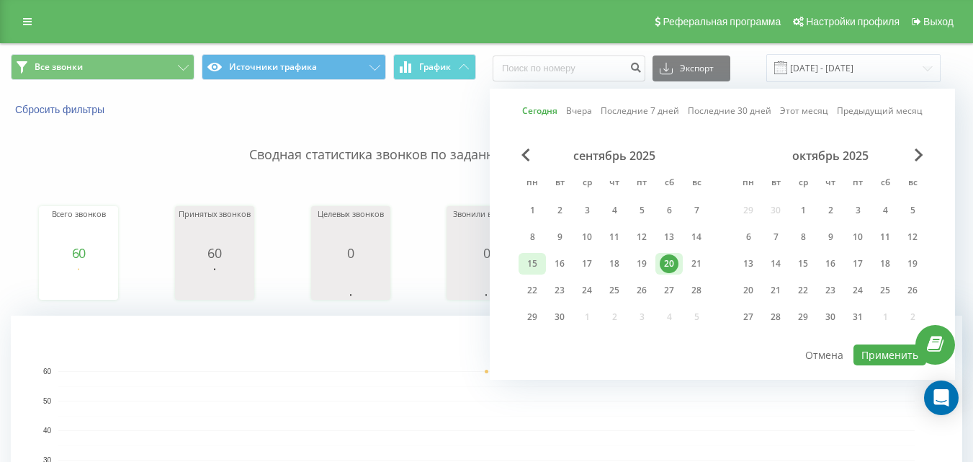
click at [527, 260] on div "15" at bounding box center [532, 263] width 19 height 19
click at [670, 271] on div "20" at bounding box center [669, 263] width 19 height 19
click at [866, 357] on button "Применить" at bounding box center [889, 354] width 73 height 21
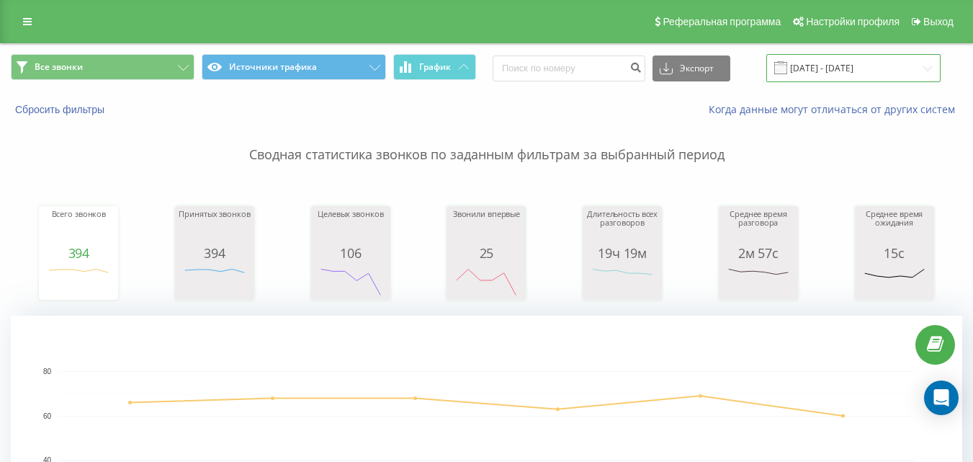
click at [902, 71] on input "[DATE] - [DATE]" at bounding box center [853, 68] width 174 height 28
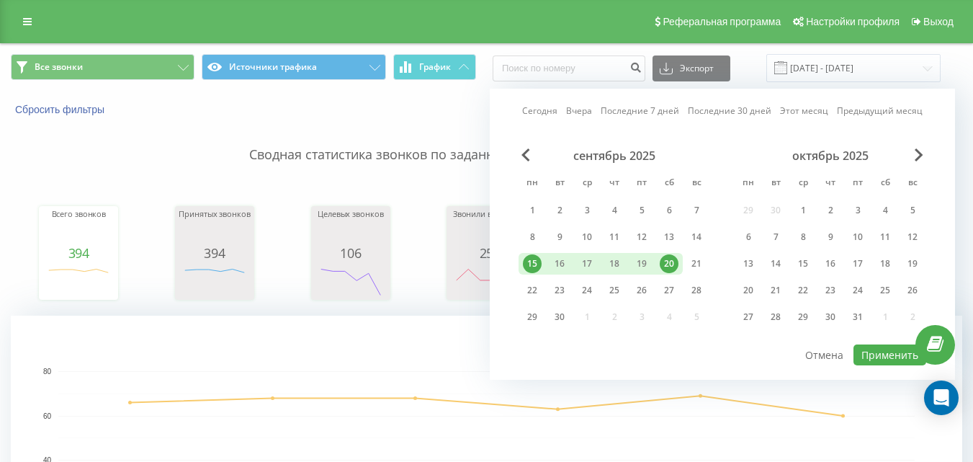
click at [665, 266] on div "20" at bounding box center [669, 263] width 19 height 19
click at [882, 352] on button "Применить" at bounding box center [889, 354] width 73 height 21
type input "[DATE] - [DATE]"
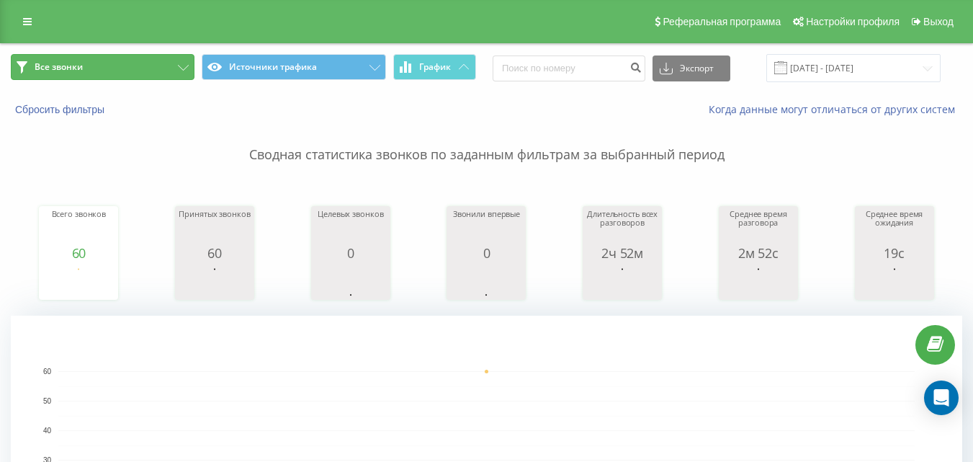
click at [159, 75] on button "Все звонки" at bounding box center [103, 67] width 184 height 26
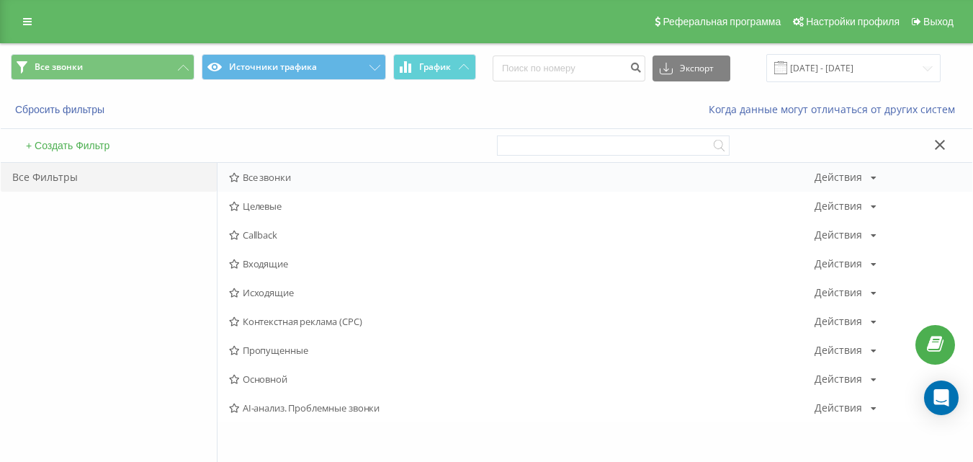
click at [295, 183] on div "Все звонки Действия Редактировать Копировать Удалить По умолчанию Поделиться" at bounding box center [594, 177] width 755 height 29
click at [269, 179] on span "Все звонки" at bounding box center [521, 177] width 585 height 10
